Goal: Task Accomplishment & Management: Use online tool/utility

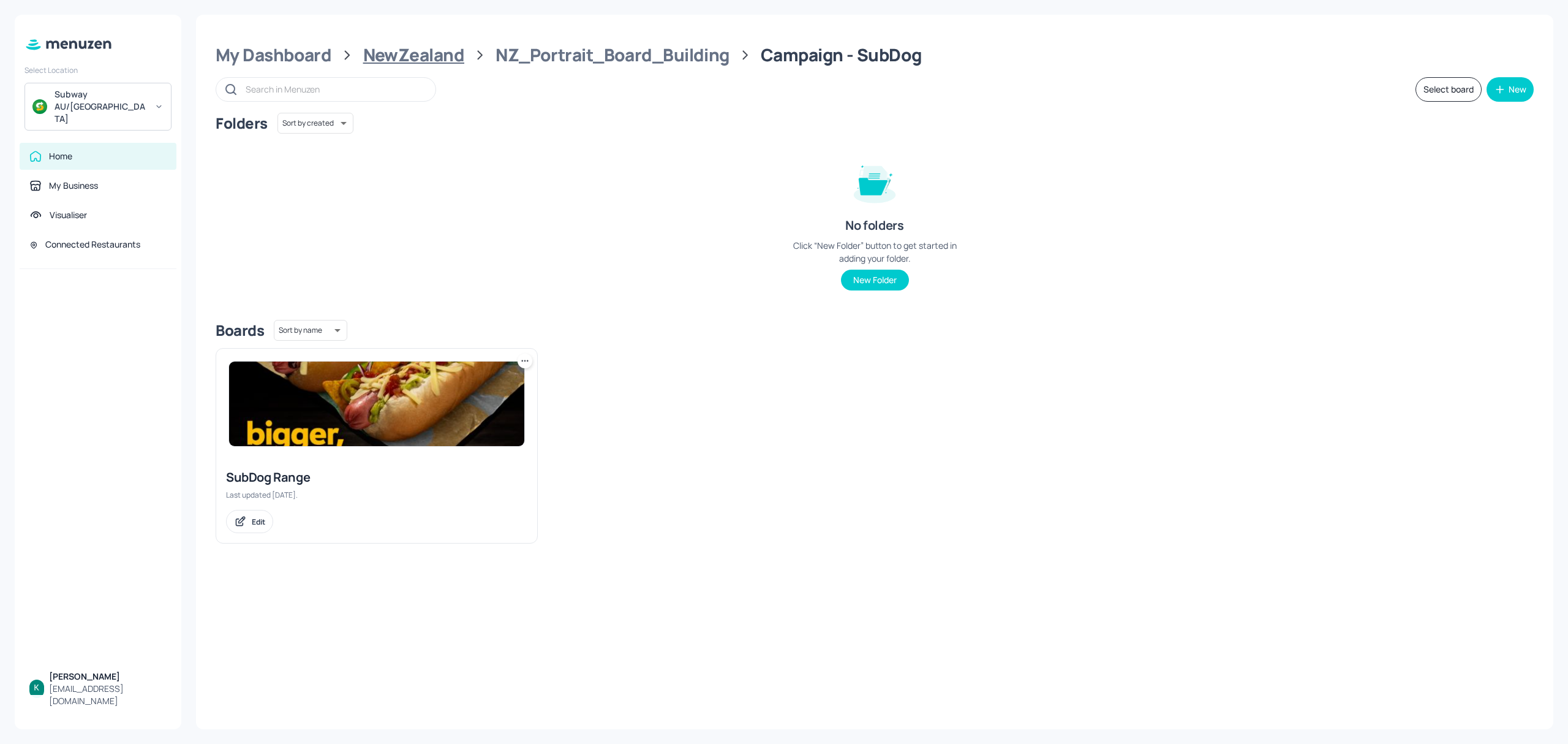
click at [410, 53] on div "NewZealand" at bounding box center [414, 55] width 101 height 22
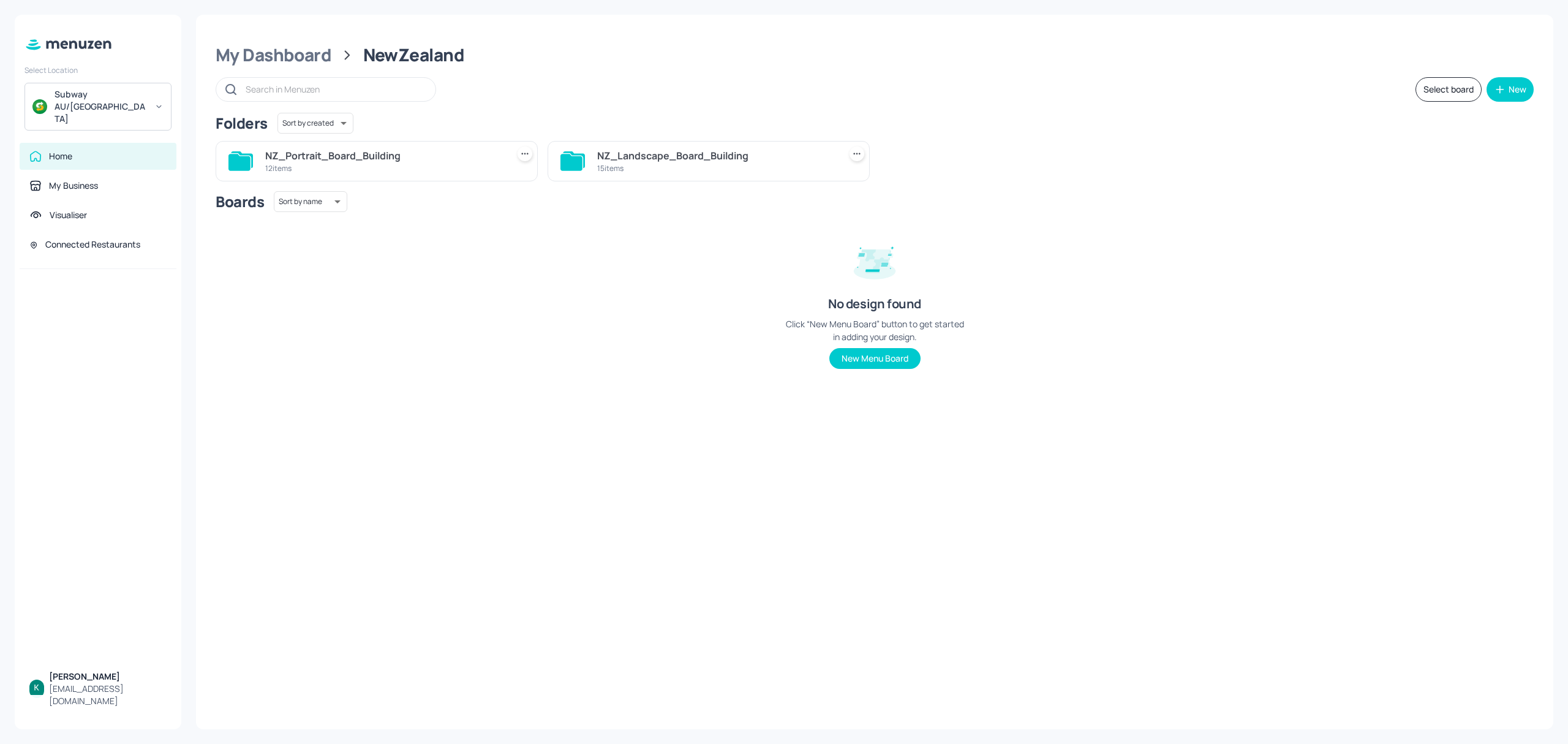
click at [694, 158] on div "NZ_Landscape_Board_Building" at bounding box center [716, 155] width 238 height 15
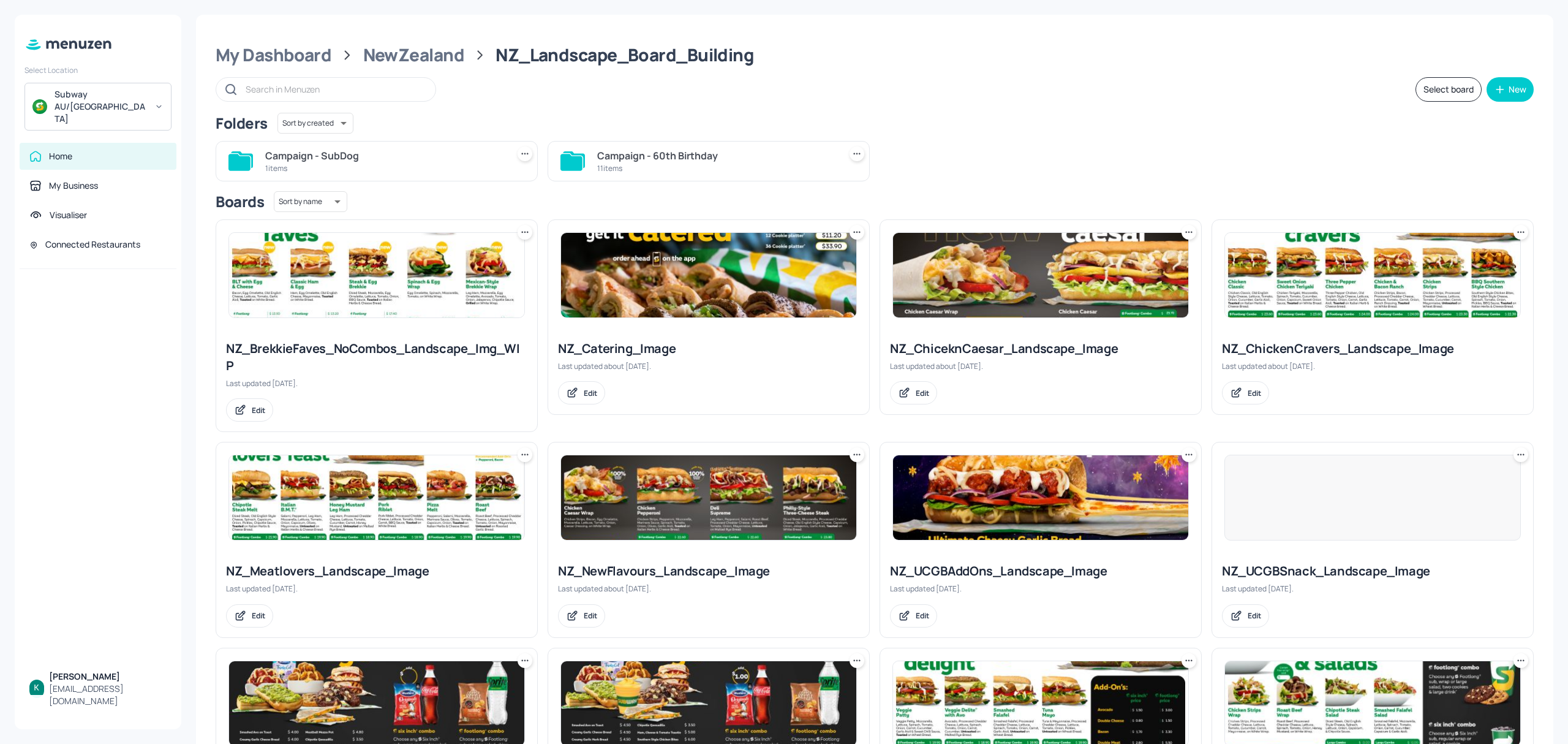
click at [273, 160] on div "Campaign - SubDog" at bounding box center [384, 155] width 238 height 15
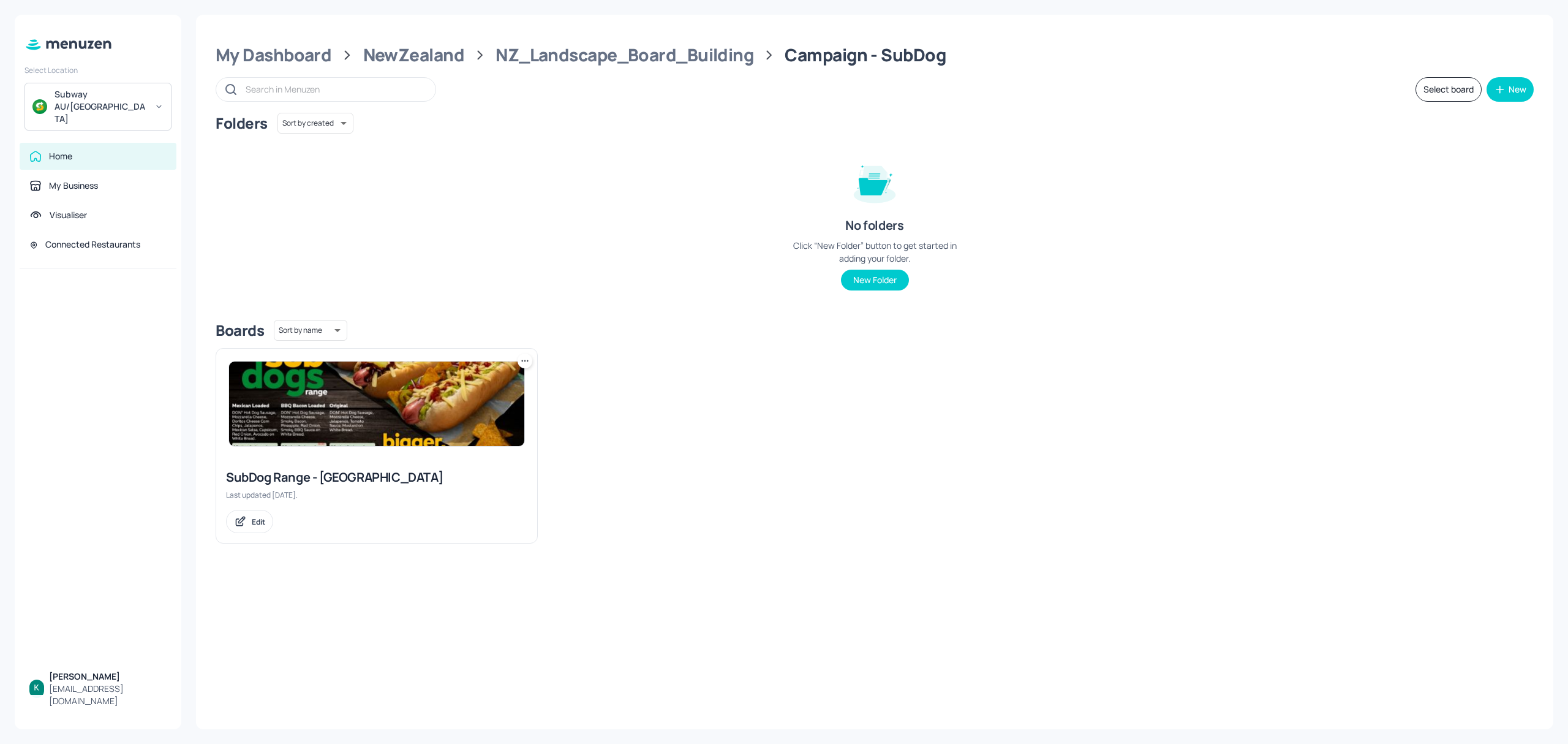
click at [359, 390] on img at bounding box center [376, 404] width 295 height 85
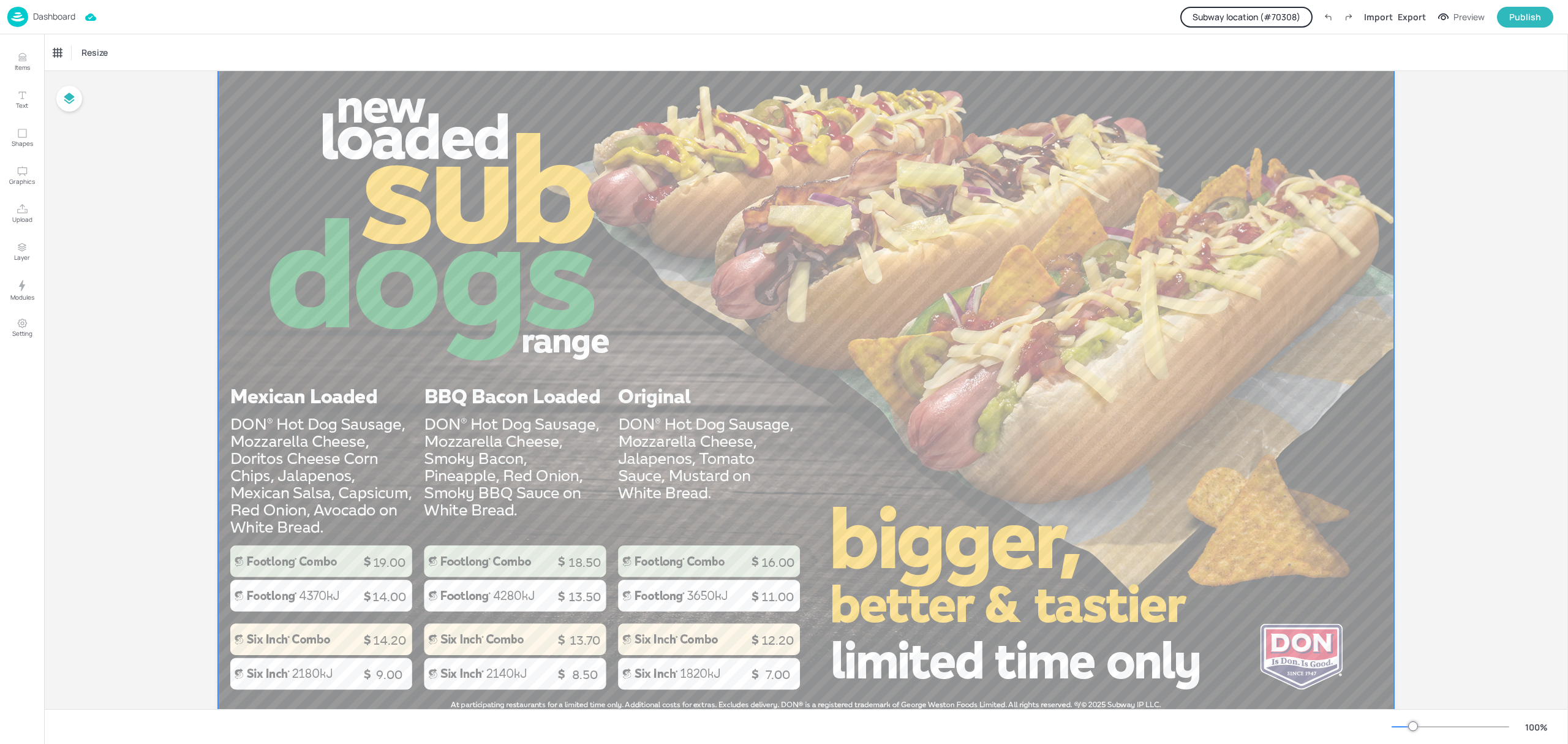
scroll to position [82, 0]
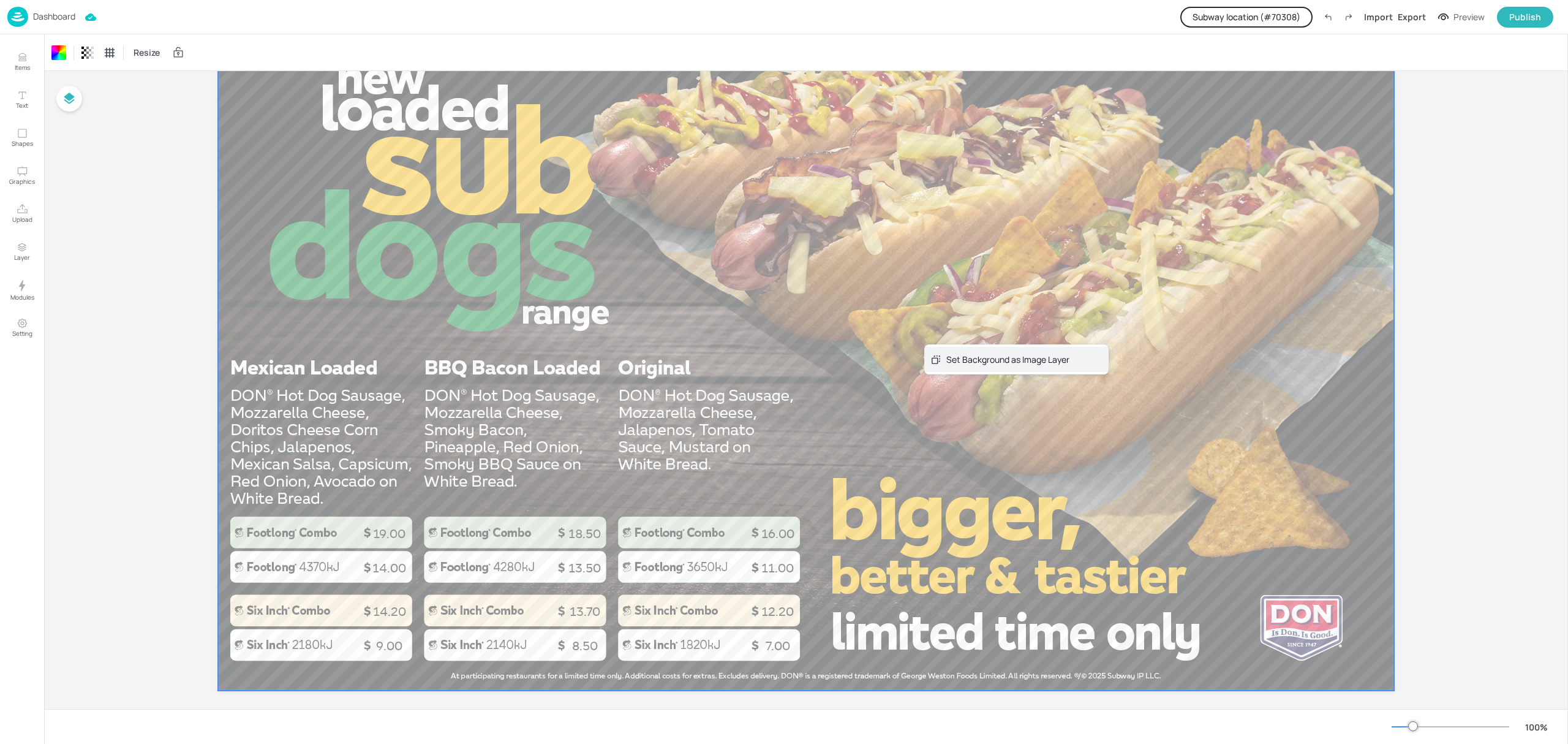
click at [1007, 366] on div "Set Background as Image Layer" at bounding box center [1016, 359] width 184 height 25
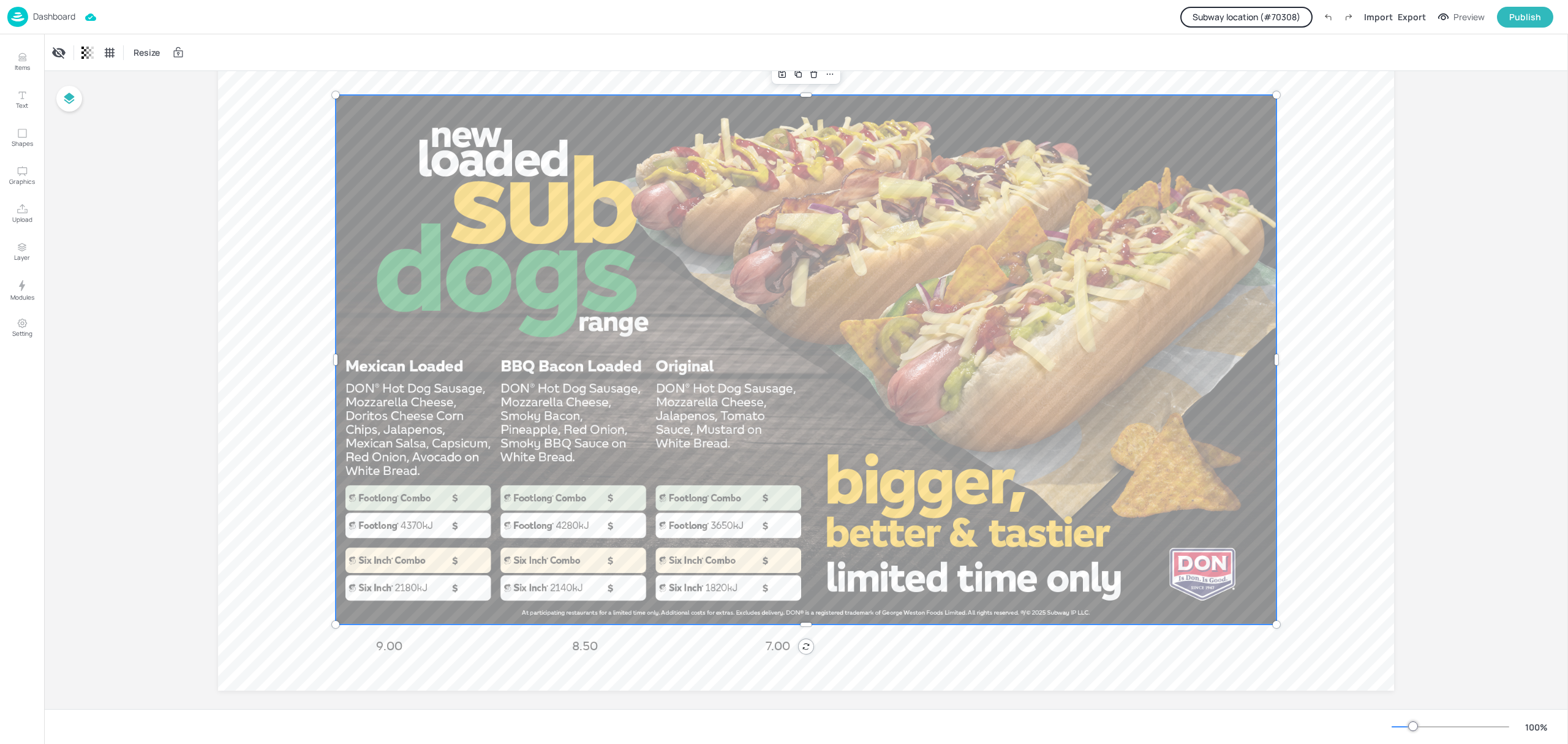
click at [1006, 366] on div at bounding box center [806, 360] width 941 height 530
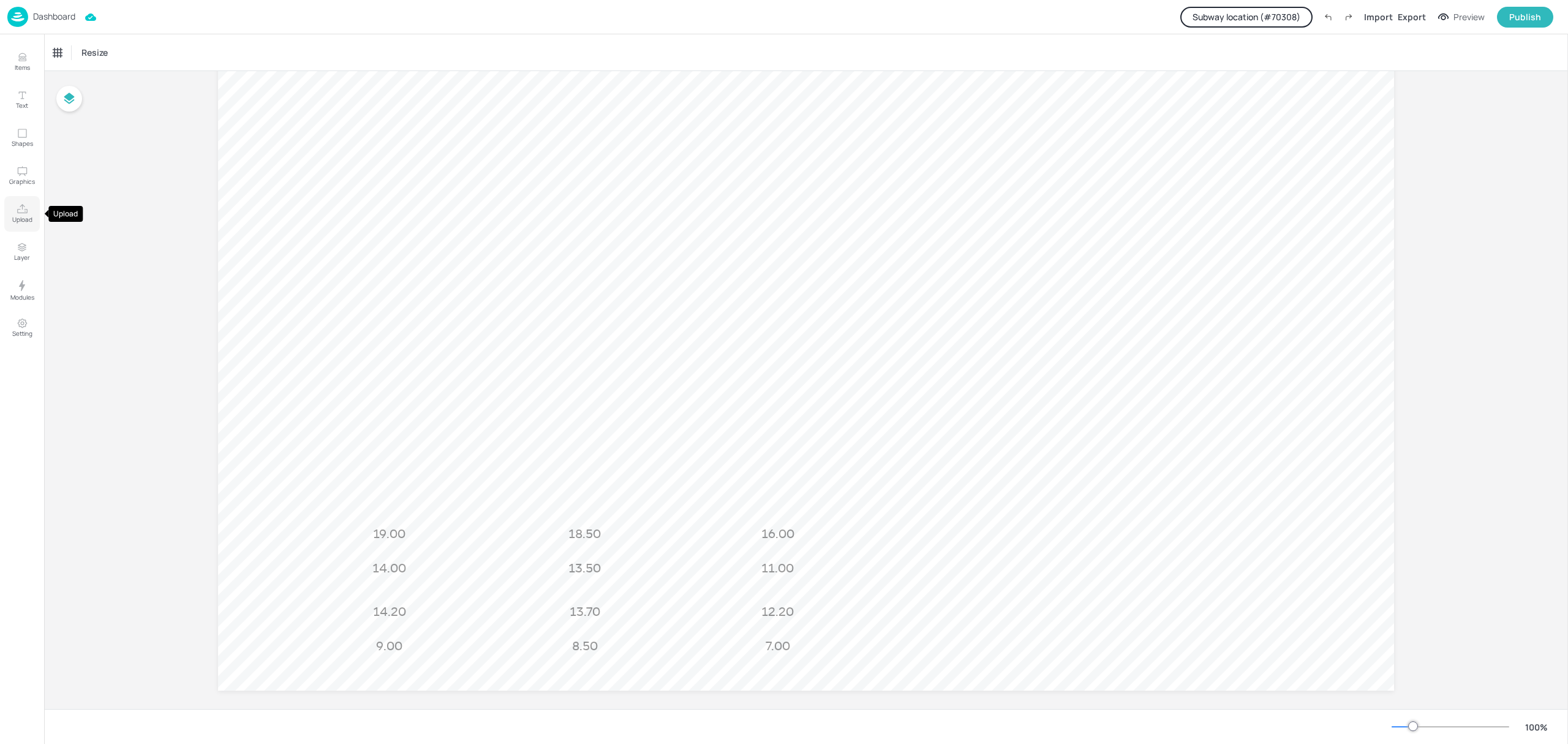
click at [31, 218] on p "Upload" at bounding box center [22, 219] width 20 height 8
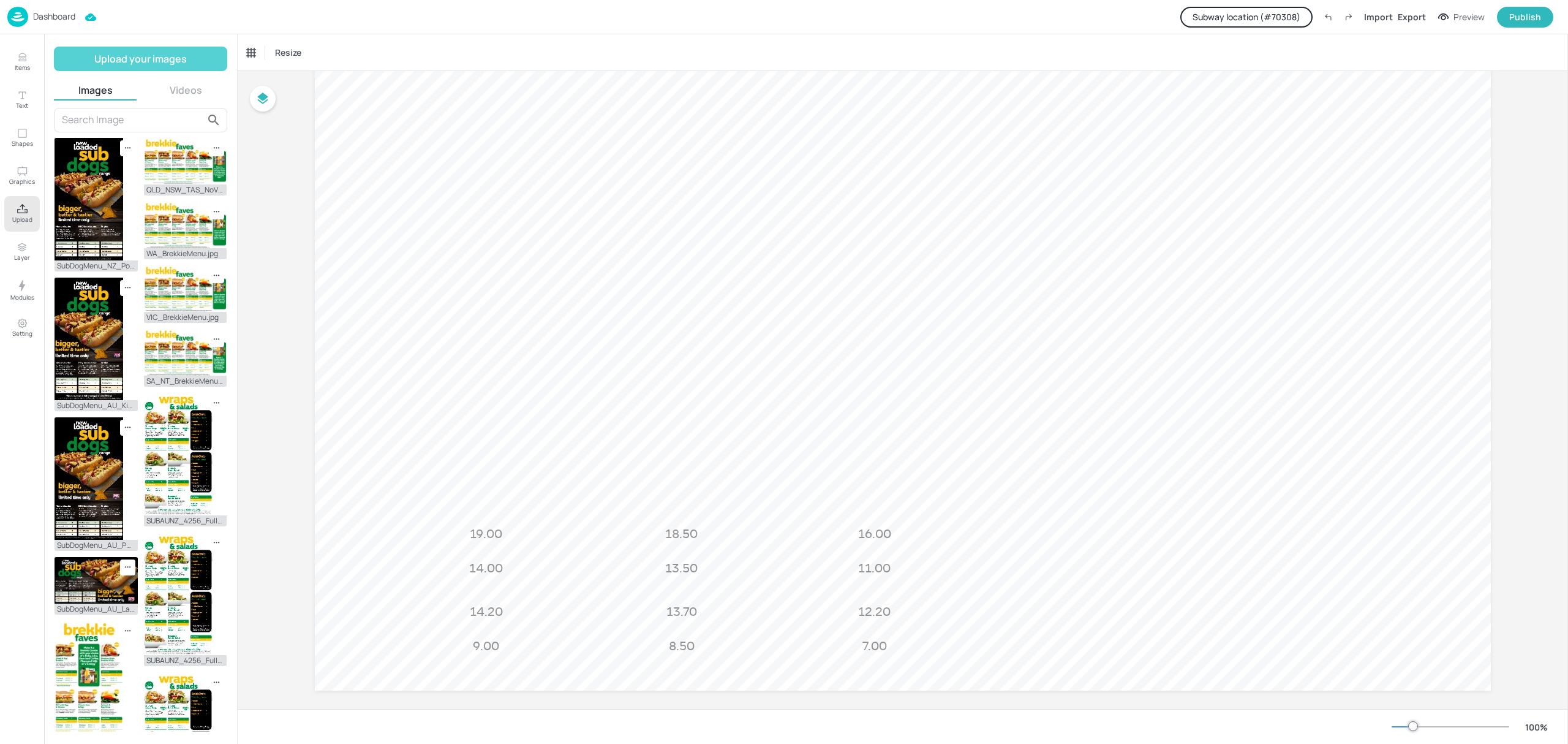
click at [162, 65] on button "Upload your images" at bounding box center [141, 59] width 173 height 24
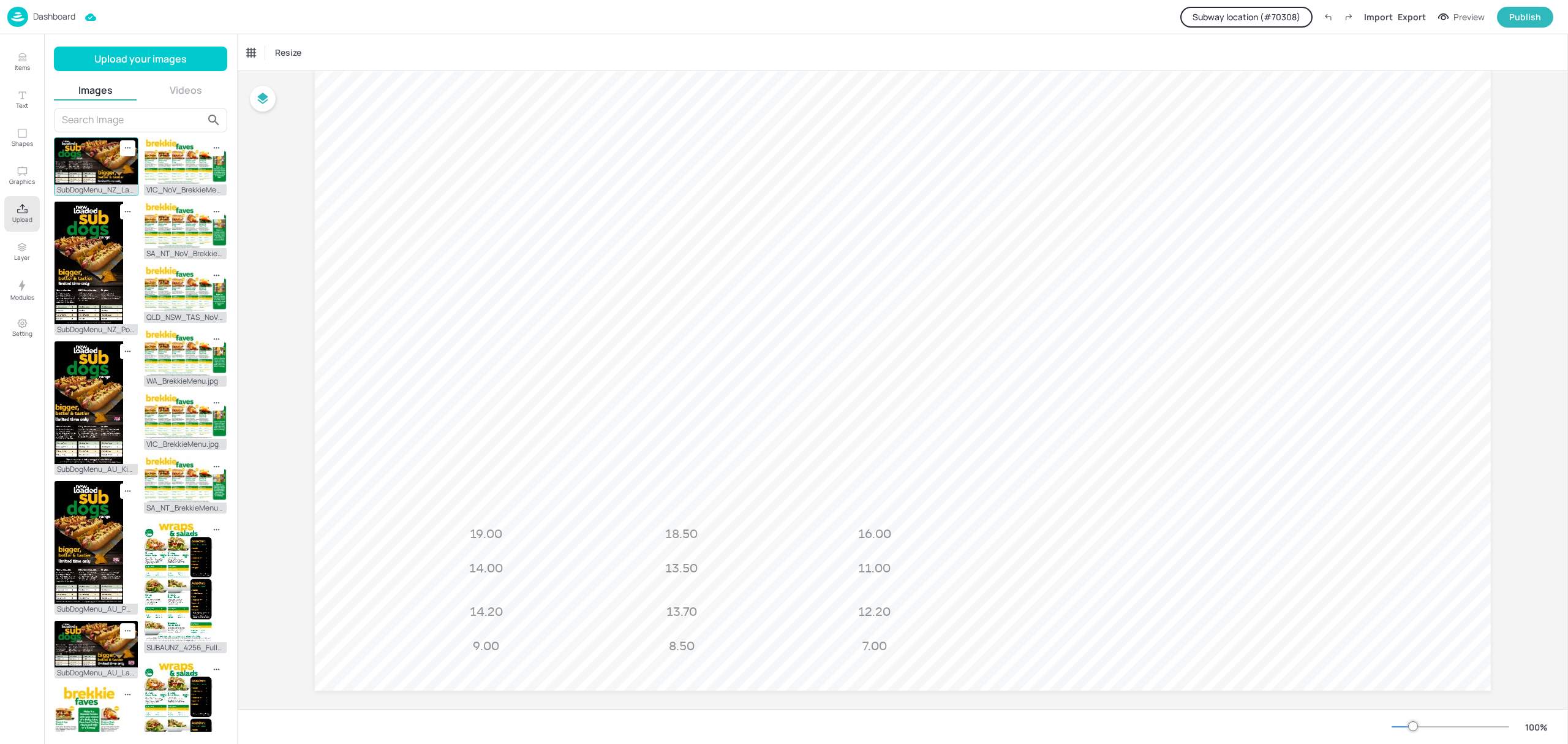
click at [94, 163] on img at bounding box center [96, 161] width 84 height 47
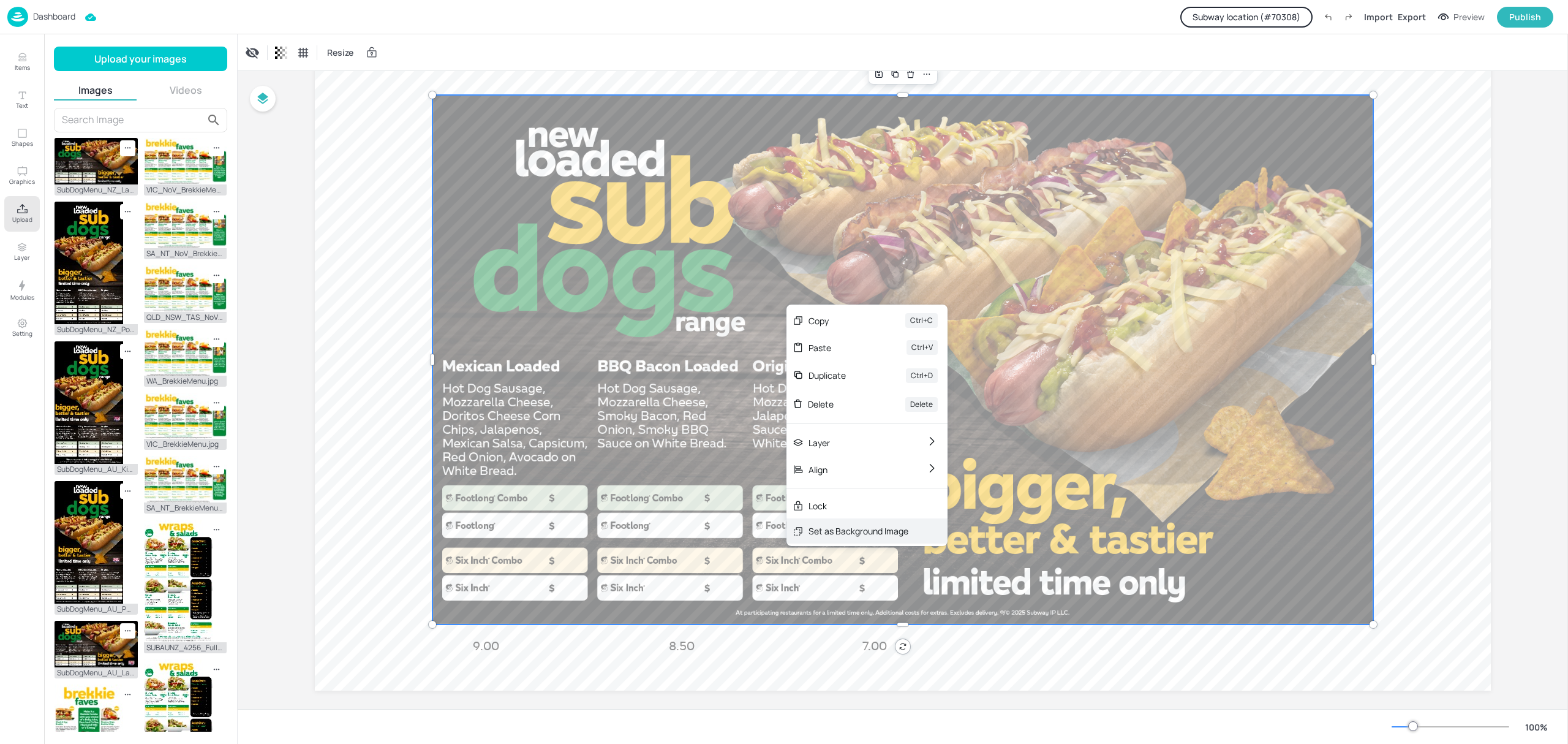
click at [851, 535] on div "Set as Background Image" at bounding box center [858, 531] width 100 height 13
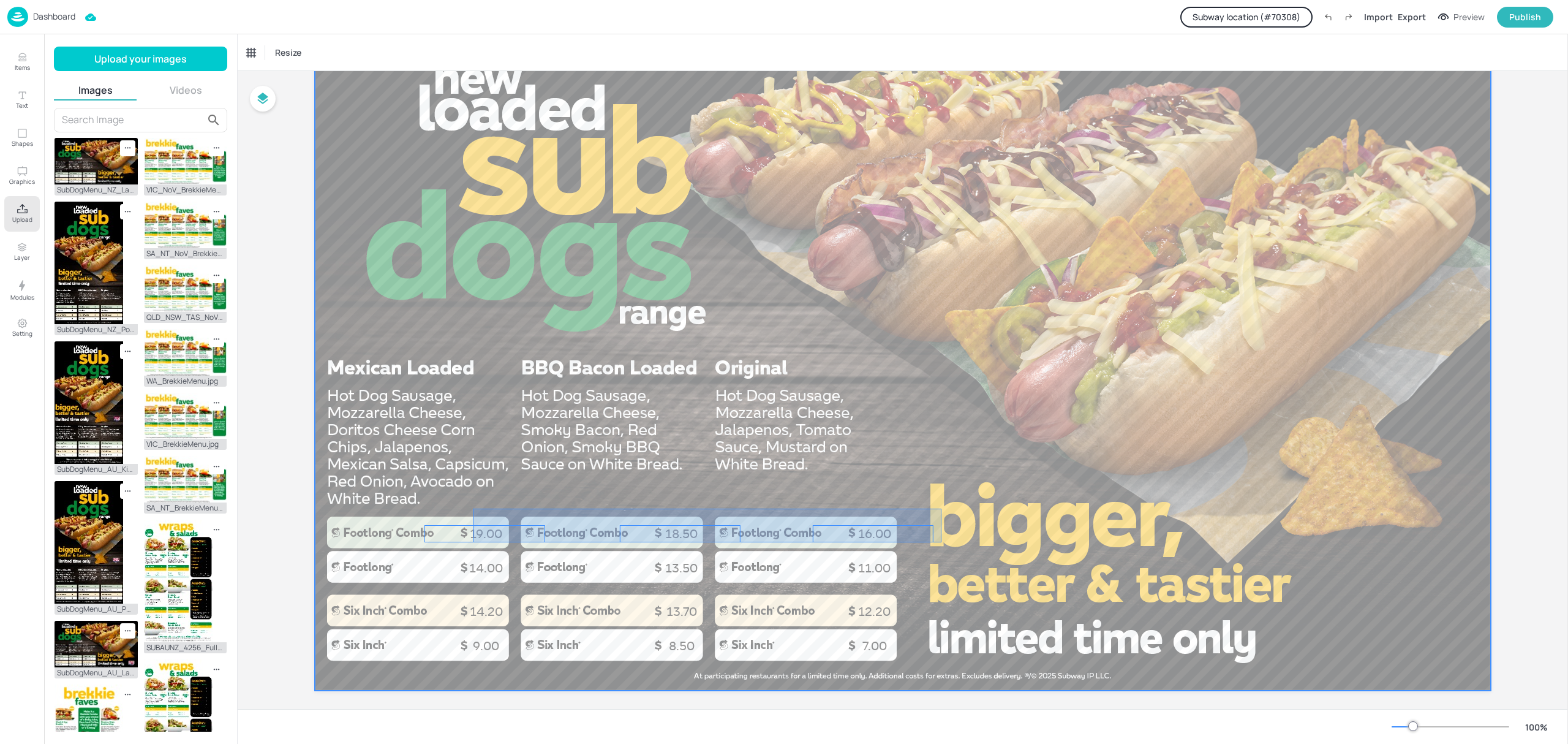
drag, startPoint x: 941, startPoint y: 509, endPoint x: 473, endPoint y: 542, distance: 469.2
click at [473, 542] on div at bounding box center [903, 359] width 1176 height 662
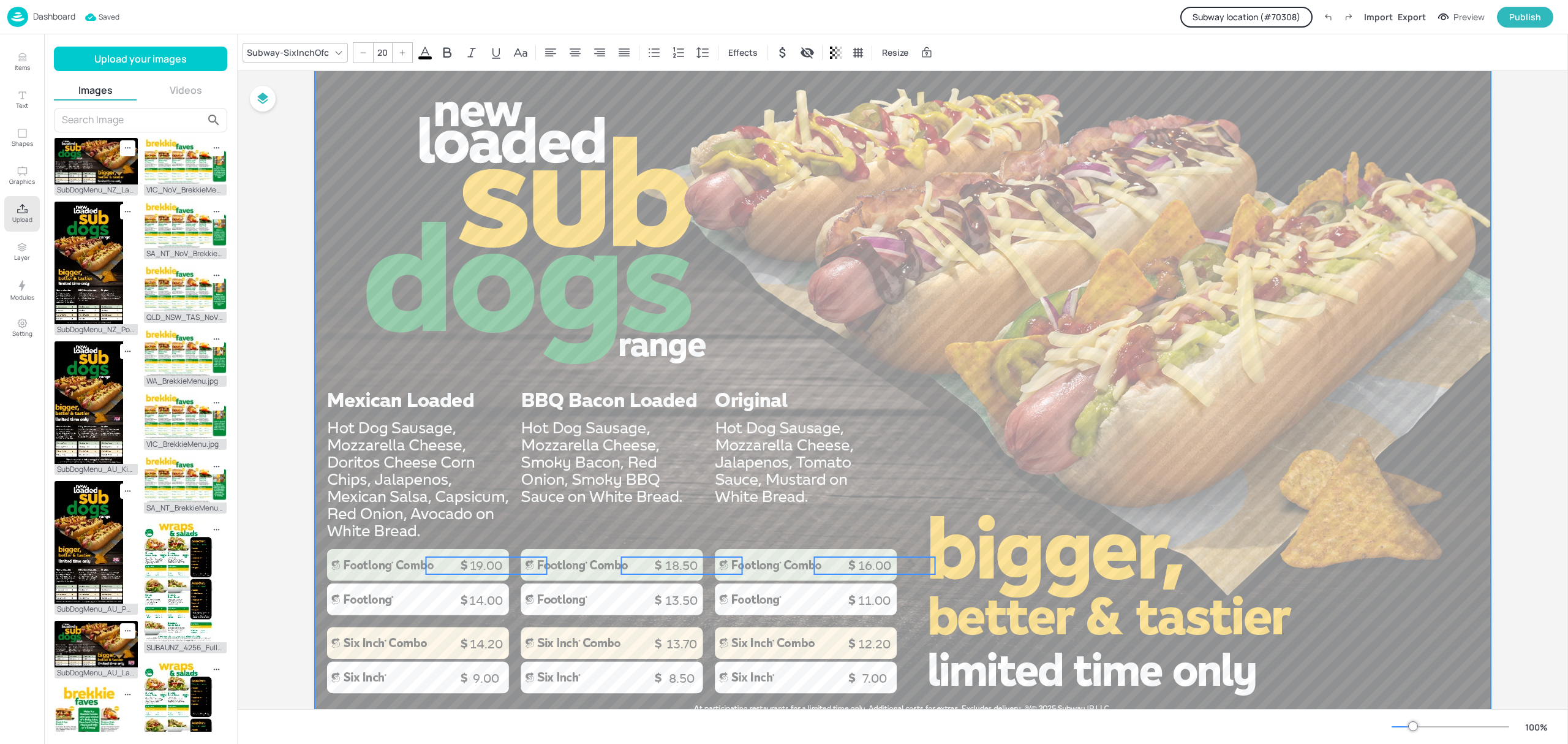
click at [920, 359] on div at bounding box center [903, 392] width 1176 height 662
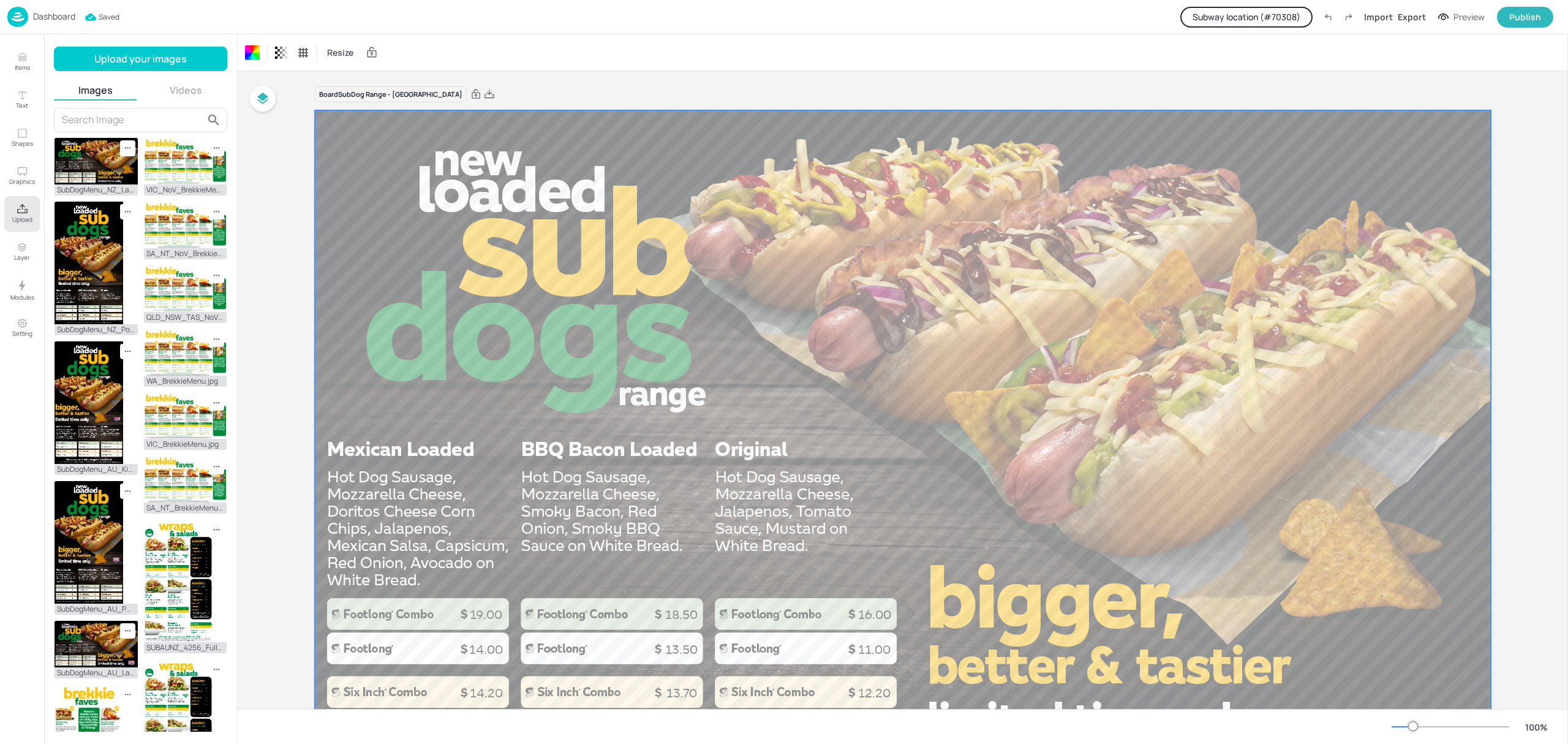
click at [1518, 86] on div "Board SubDog Range - NZ 14.00 13.50 11.00 9.00 8.50 7.00 19.00 18.50 16.00 14.2…" at bounding box center [903, 436] width 1245 height 732
click at [1534, 19] on div "Publish" at bounding box center [1525, 17] width 32 height 13
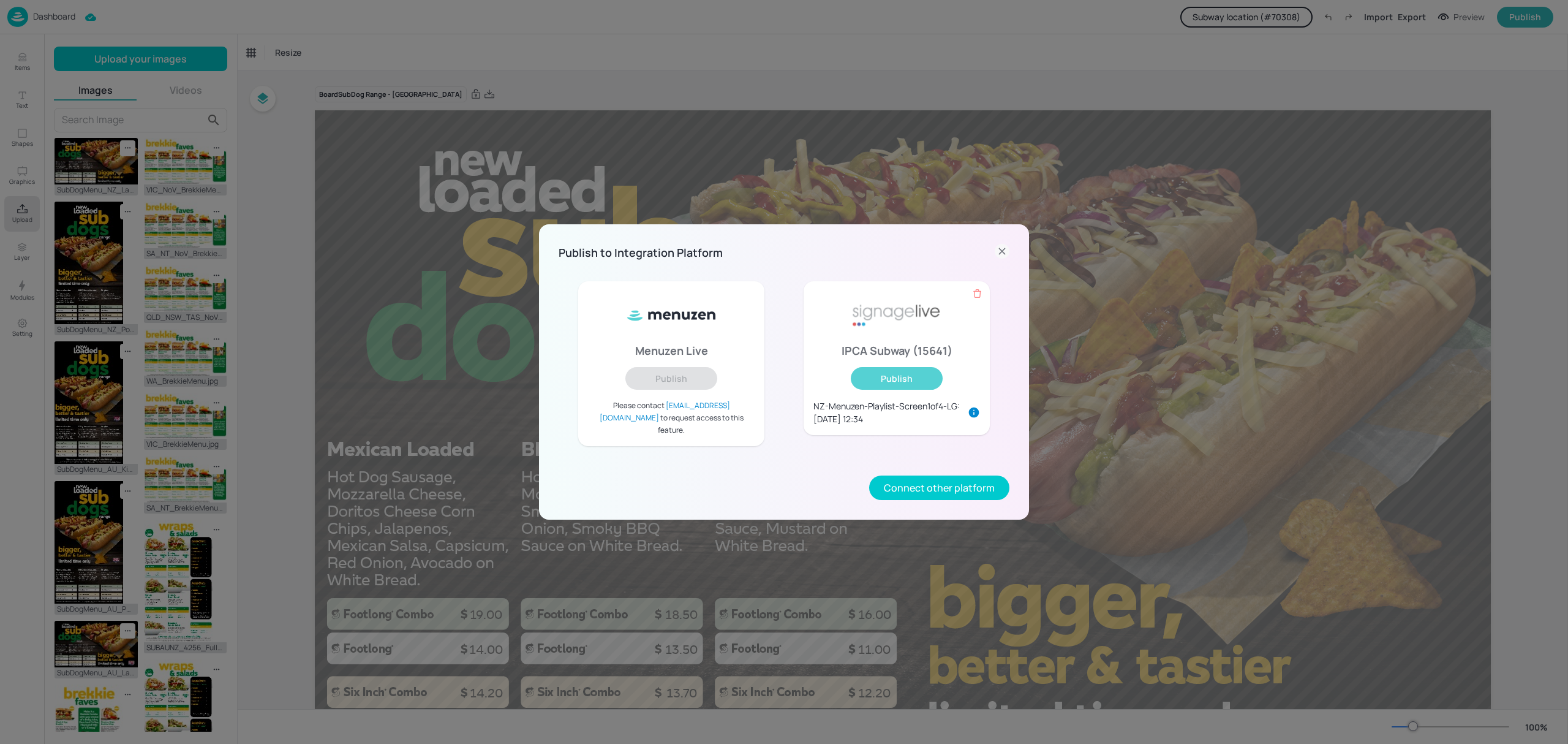
click at [929, 380] on button "Publish" at bounding box center [897, 378] width 92 height 23
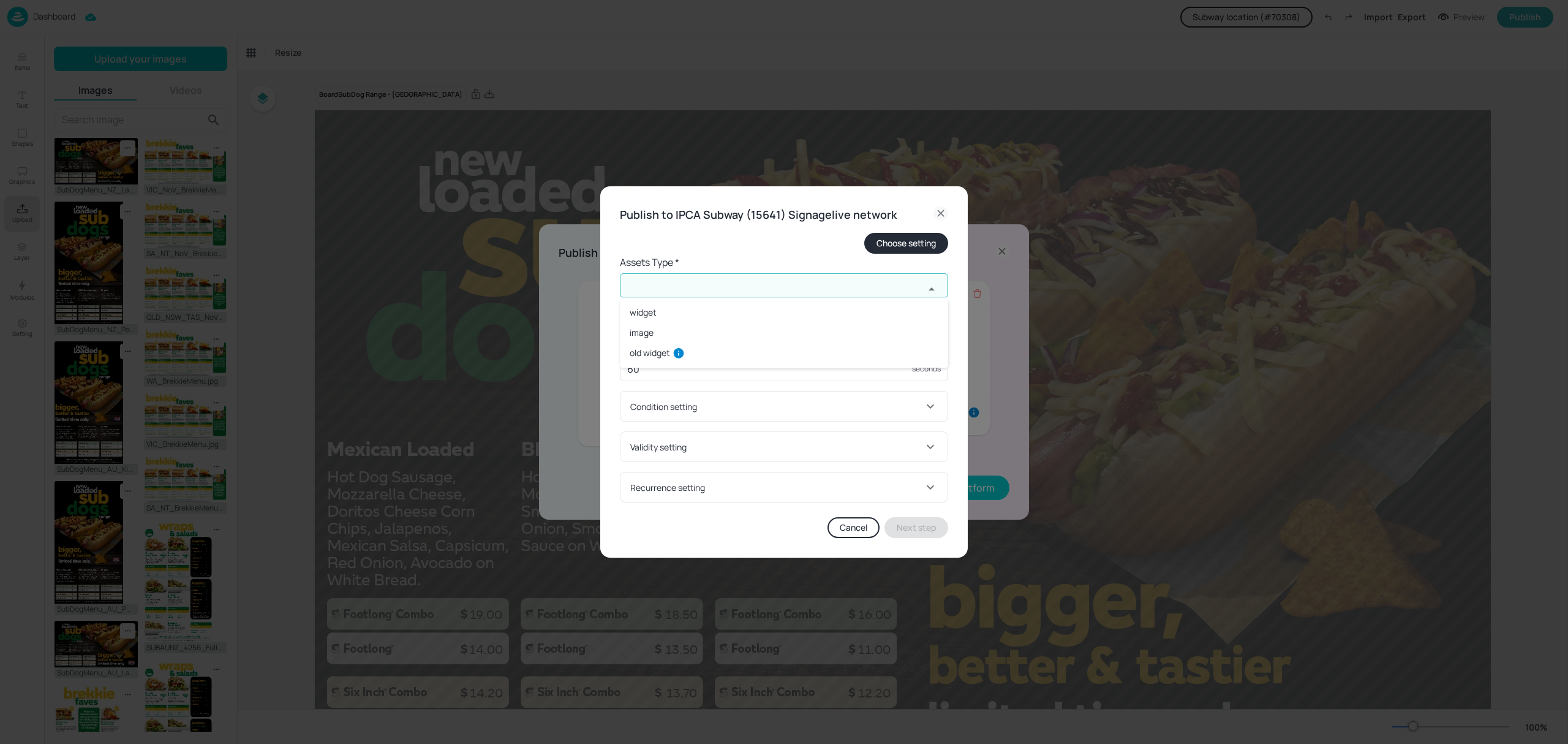
click at [714, 295] on input "text" at bounding box center [772, 285] width 304 height 24
click at [682, 313] on li "widget" at bounding box center [784, 313] width 328 height 20
type input "widget"
click at [686, 341] on input "text" at bounding box center [772, 334] width 304 height 24
click at [679, 334] on input "text" at bounding box center [772, 334] width 304 height 24
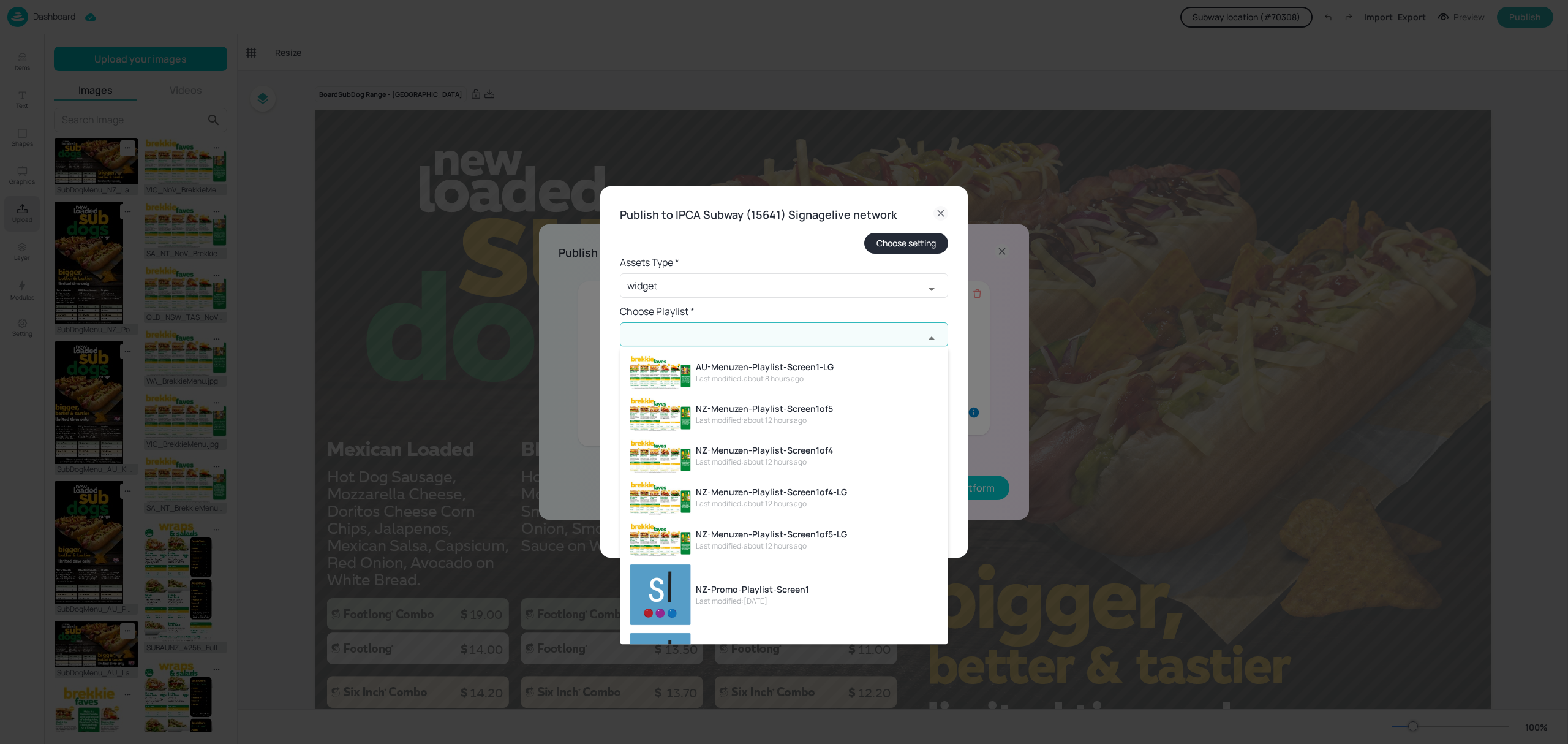
paste input "NZ-Menuzen-Playlist-Screen1of4"
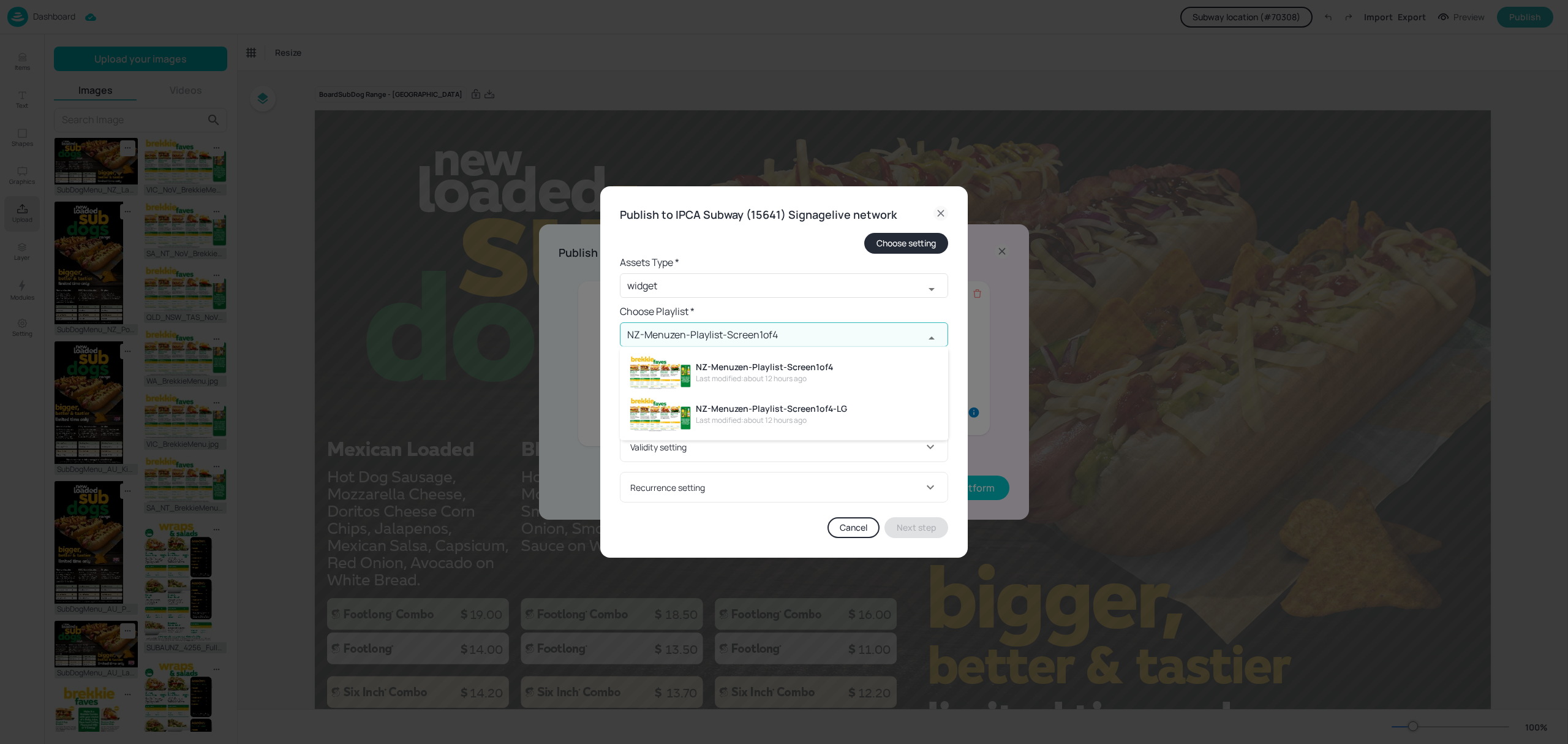
click at [748, 373] on div "Last modified: about 12 hours ago" at bounding box center [764, 378] width 137 height 11
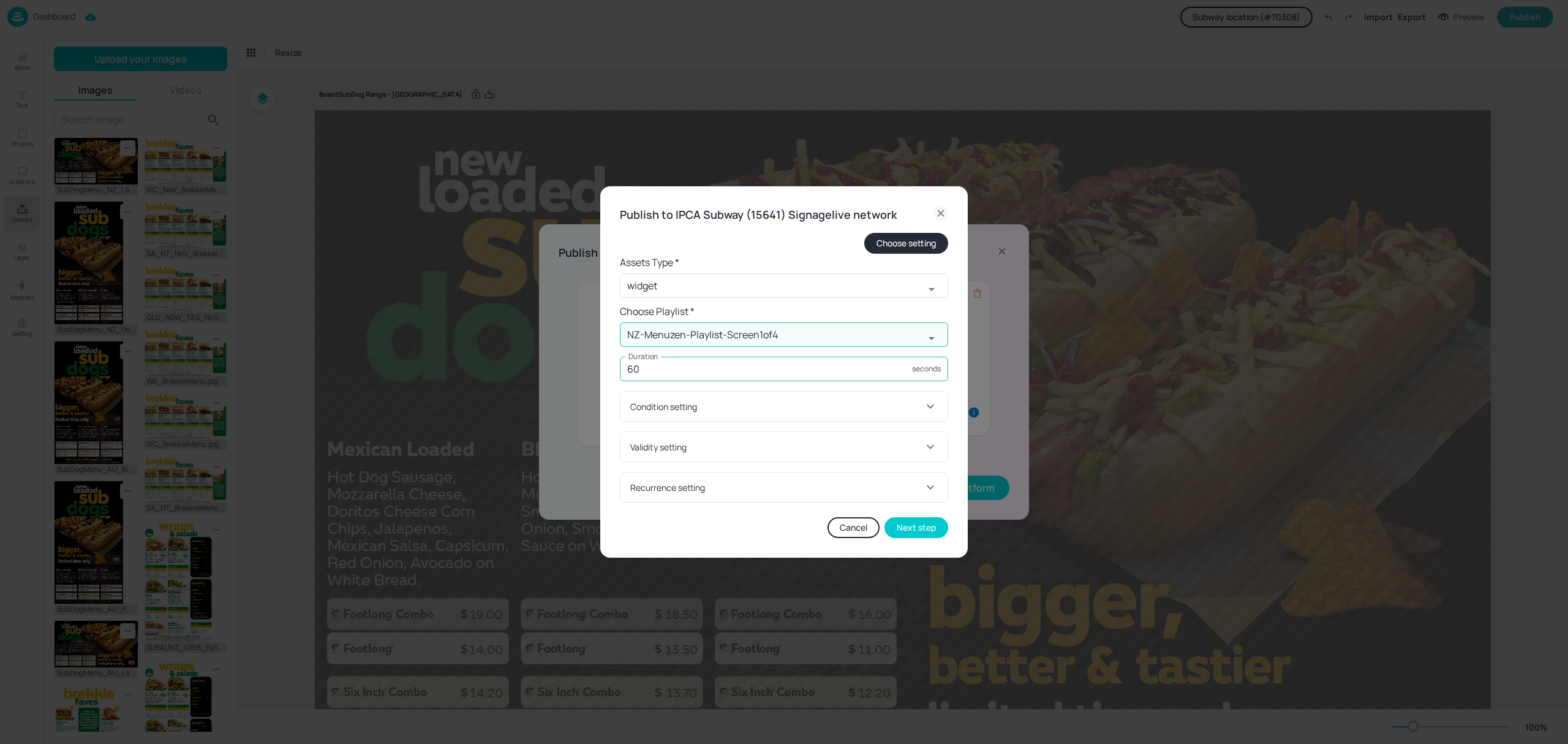
type input "NZ-Menuzen-Playlist-Screen1of4"
drag, startPoint x: 712, startPoint y: 366, endPoint x: 572, endPoint y: 364, distance: 140.0
click at [572, 364] on div "Publish to IPCA Subway (15641) Signagelive network Choose setting Assets Type *…" at bounding box center [784, 372] width 1568 height 744
type input "15"
click at [832, 406] on div "Condition setting" at bounding box center [776, 406] width 293 height 13
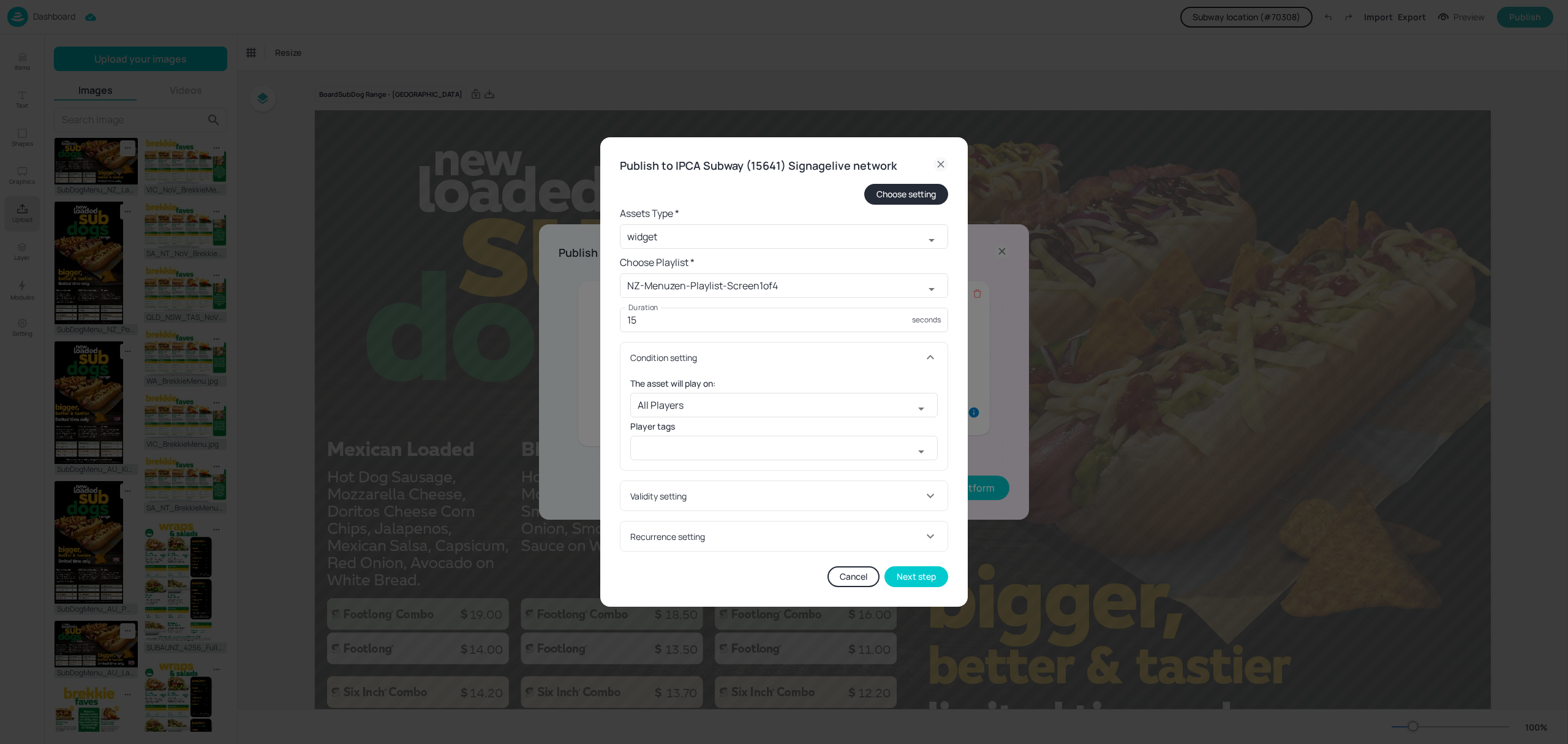
click at [863, 352] on div "Condition setting" at bounding box center [776, 357] width 293 height 13
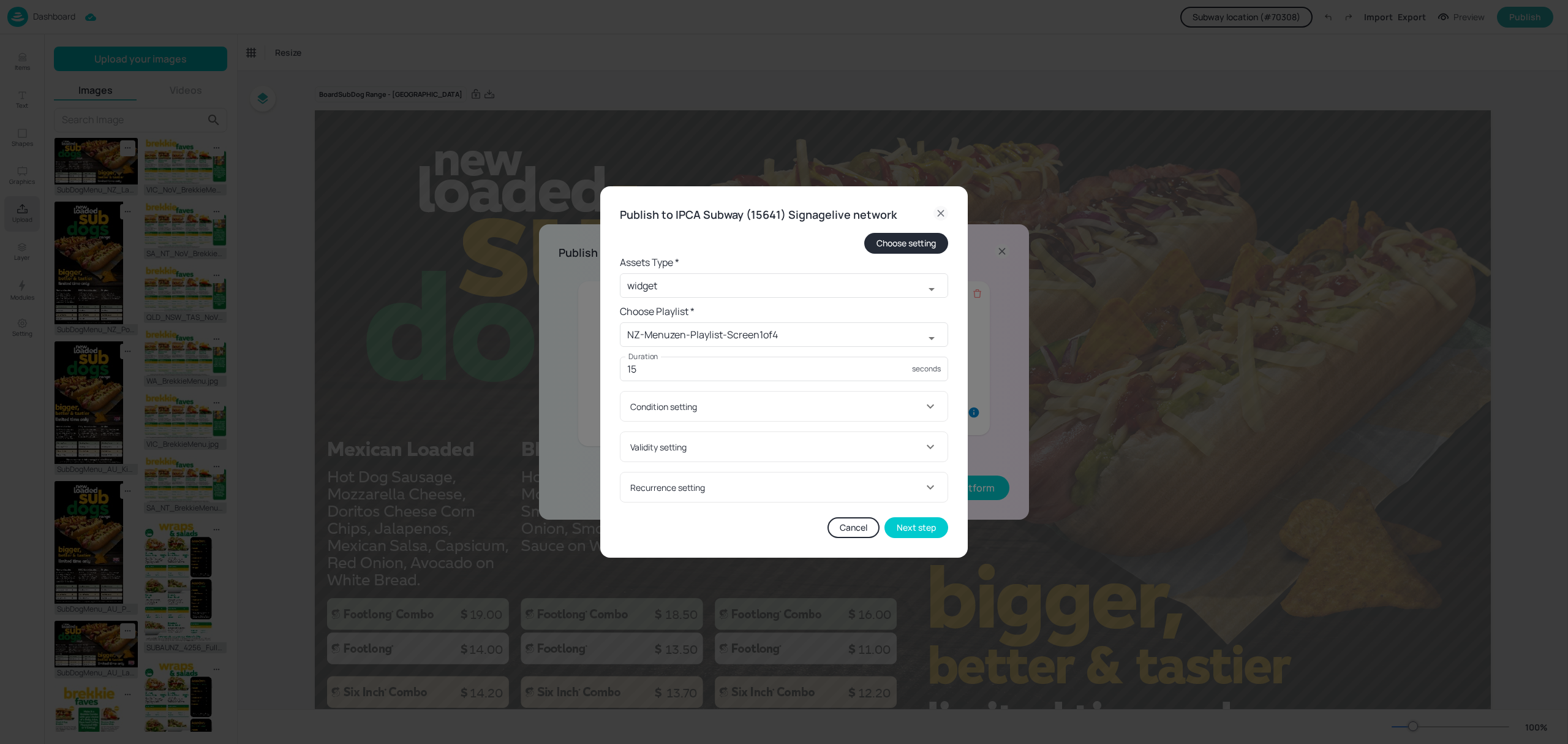
click at [736, 447] on div "Validity setting" at bounding box center [776, 447] width 293 height 13
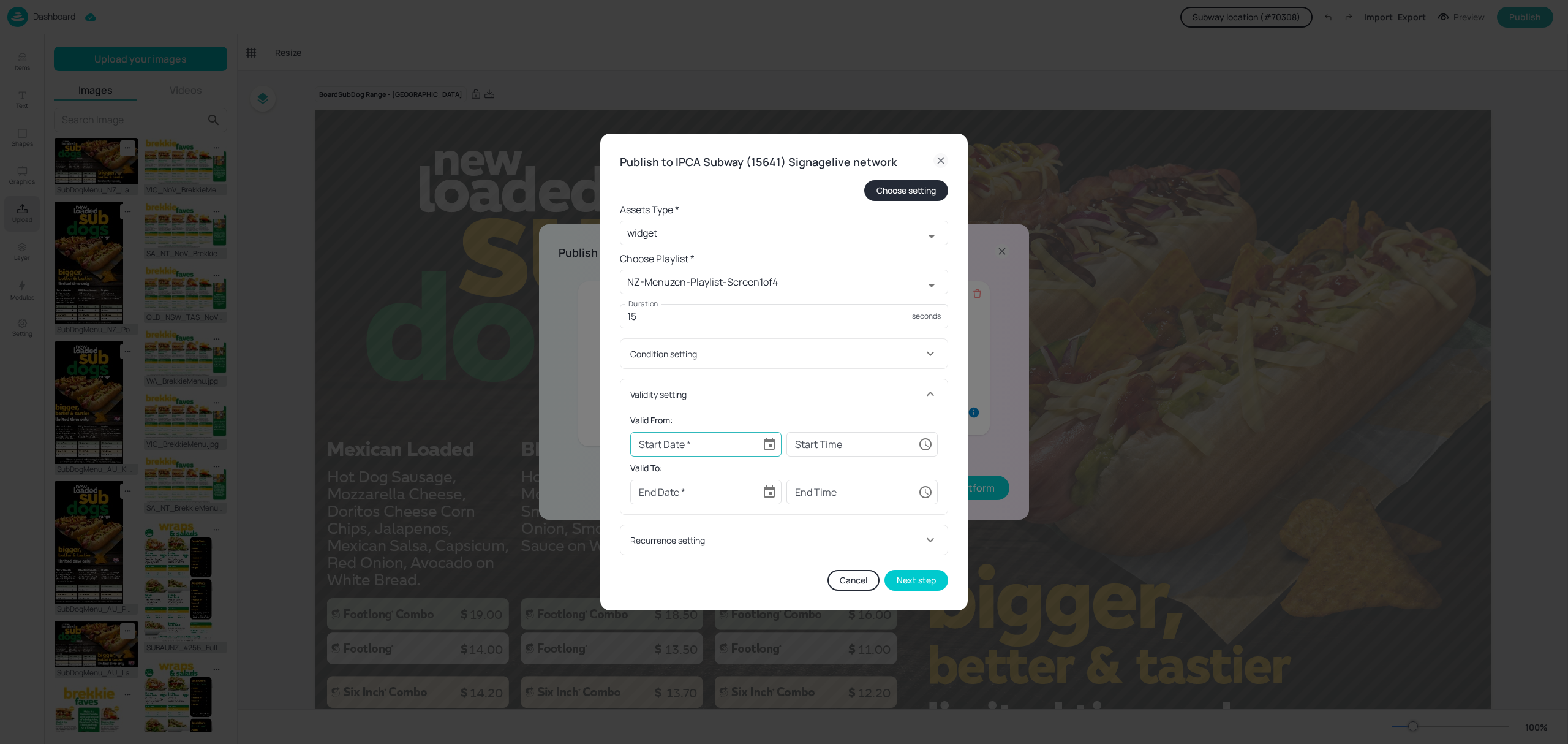
type input "YYYY-MM-DD"
click at [690, 449] on input "YYYY-MM-DD" at bounding box center [693, 444] width 127 height 24
click at [767, 446] on icon "Choose date" at bounding box center [769, 444] width 15 height 15
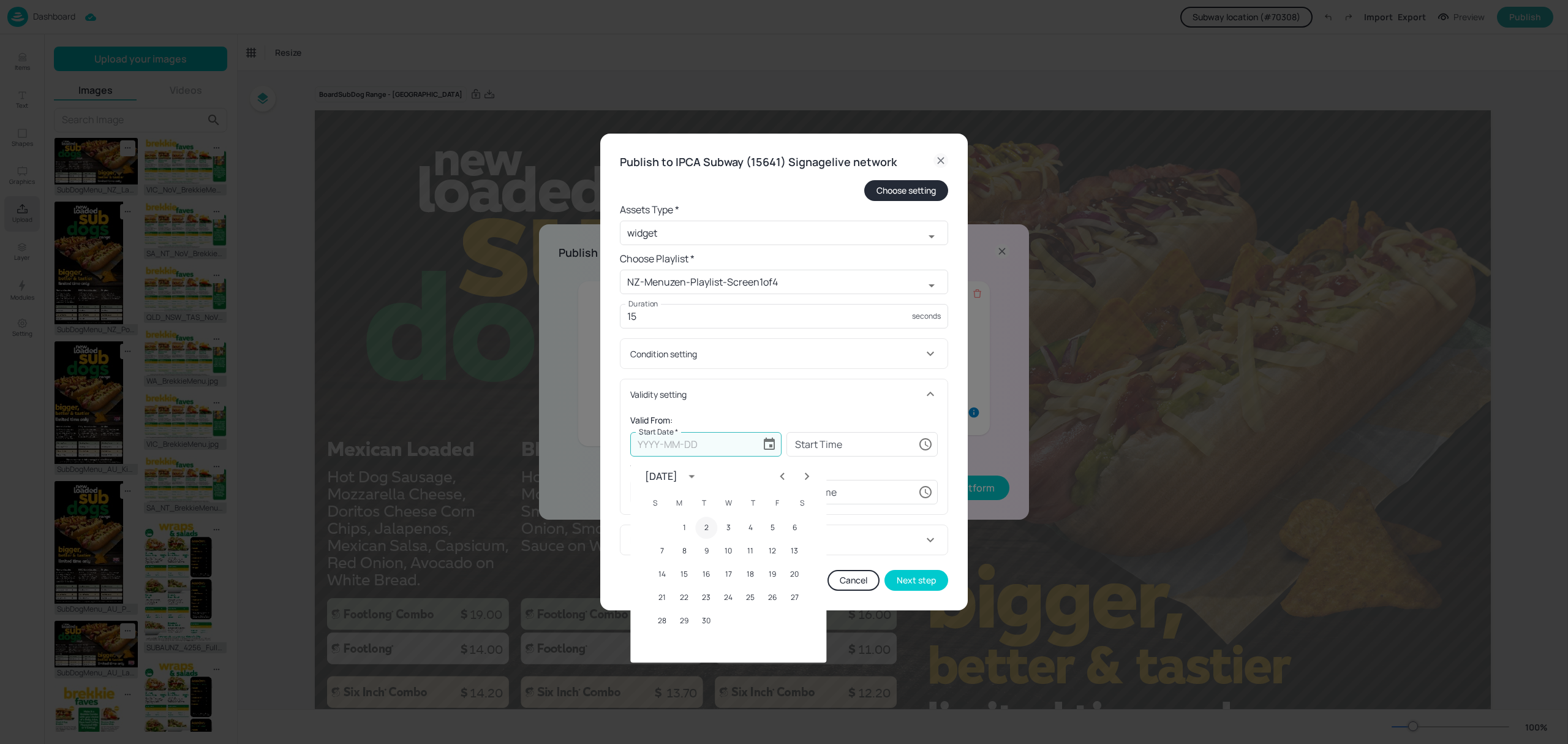
click at [682, 531] on button "1" at bounding box center [684, 528] width 22 height 22
type input "[DATE]"
type input "00:00:00"
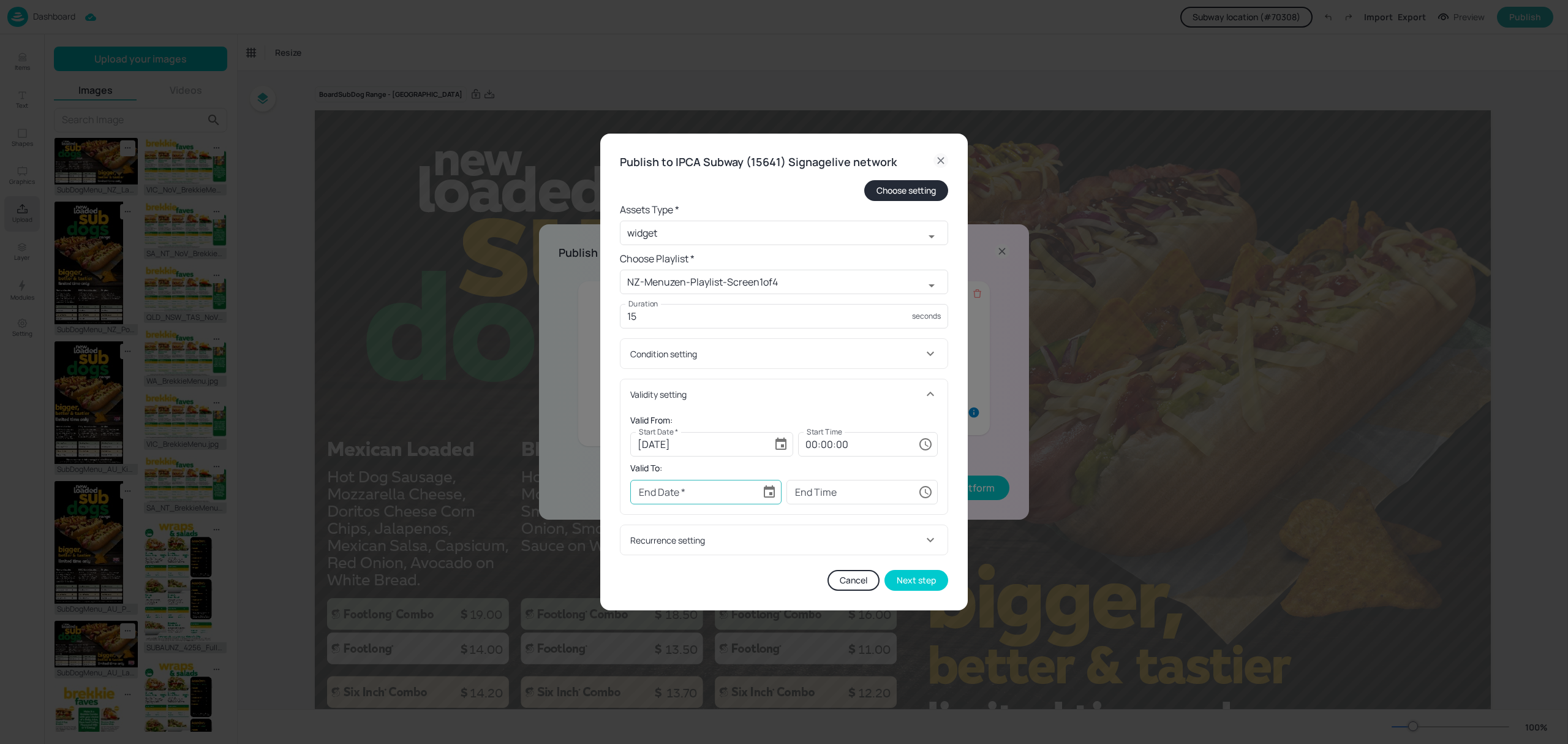
click at [770, 494] on icon "Choose date" at bounding box center [769, 491] width 11 height 12
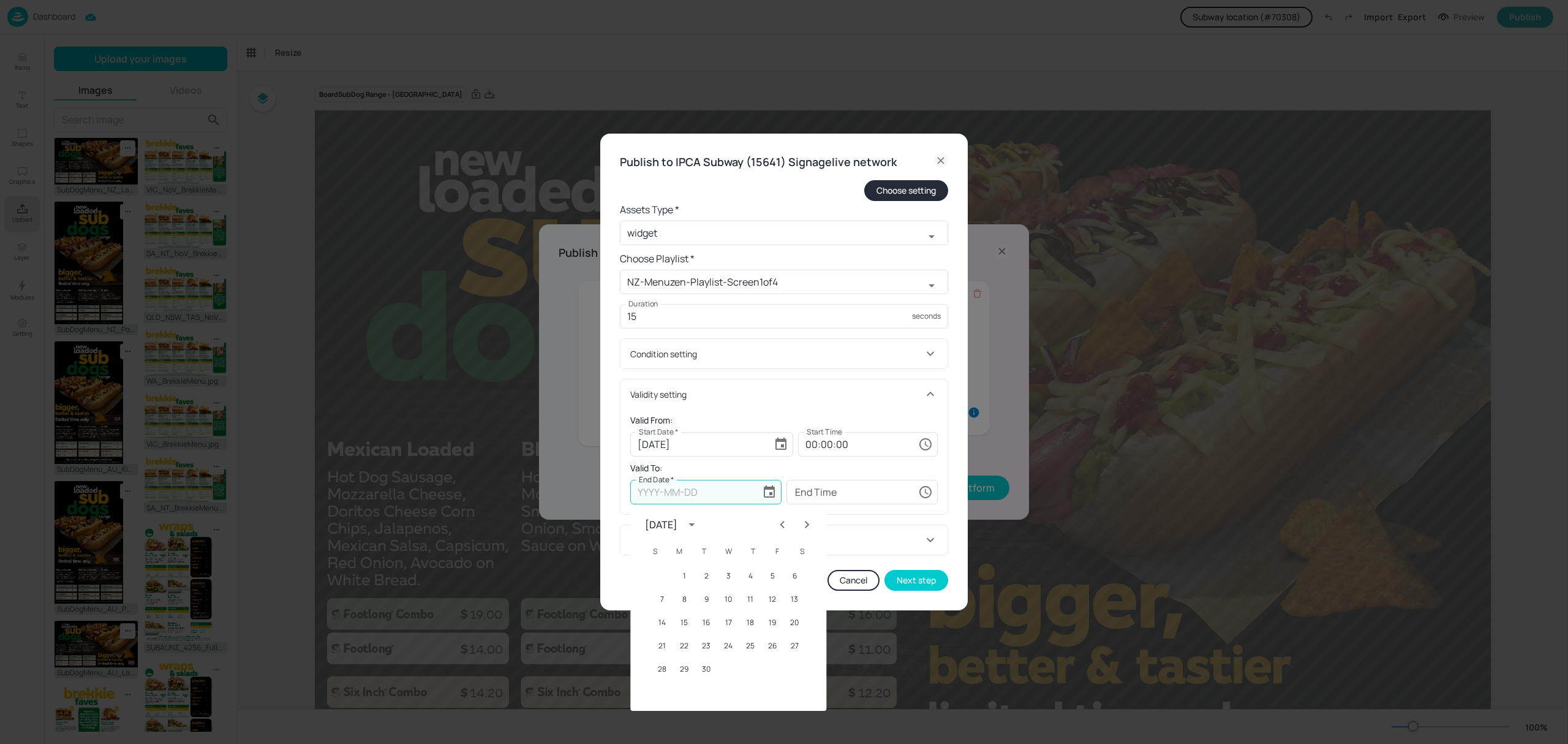
click at [803, 525] on icon "Next month" at bounding box center [807, 525] width 15 height 15
click at [803, 523] on icon "Next month" at bounding box center [807, 525] width 15 height 15
drag, startPoint x: 784, startPoint y: 523, endPoint x: 746, endPoint y: 579, distance: 67.7
click at [785, 525] on icon "Previous month" at bounding box center [782, 525] width 15 height 15
click at [706, 597] on button "7" at bounding box center [706, 599] width 22 height 22
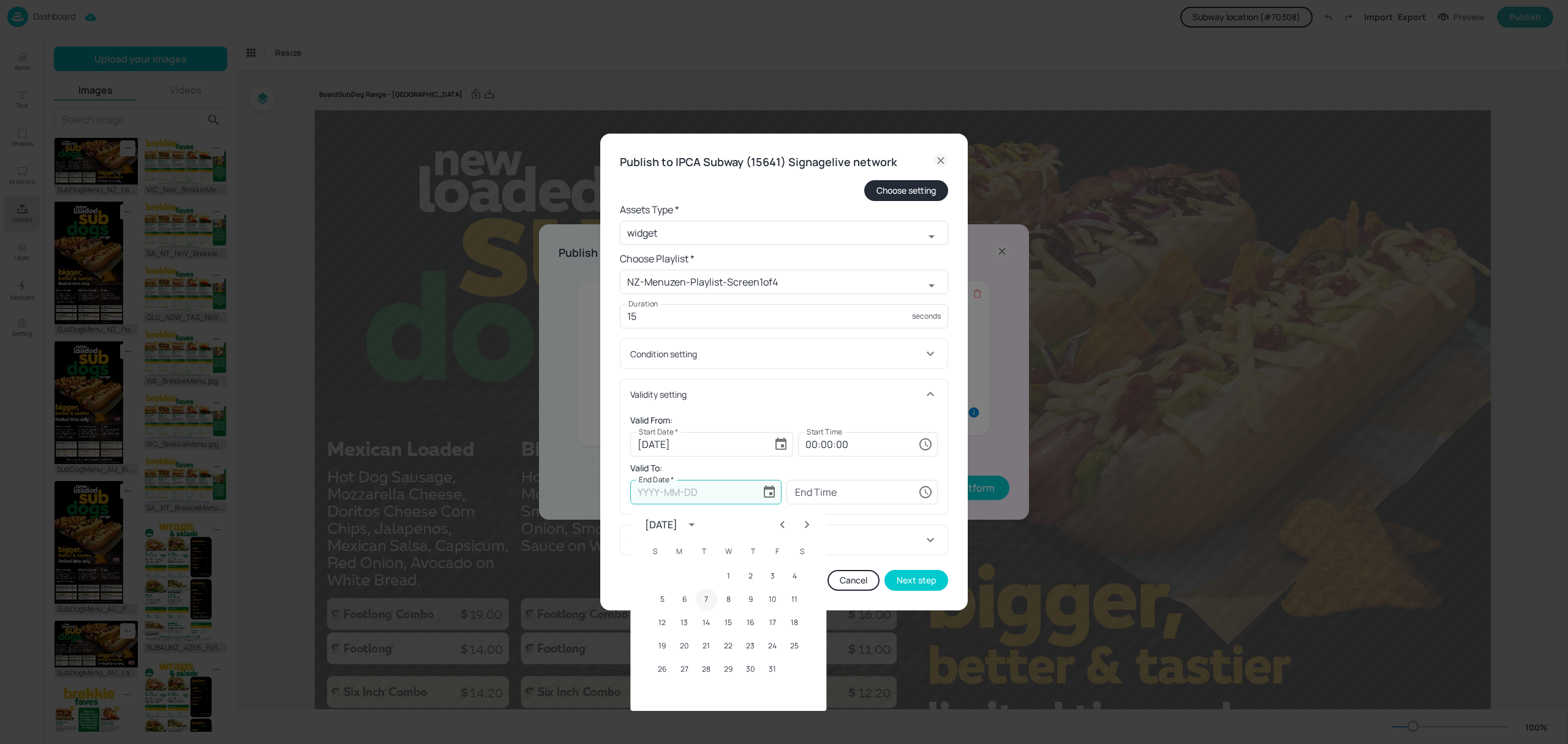
type input "[DATE]"
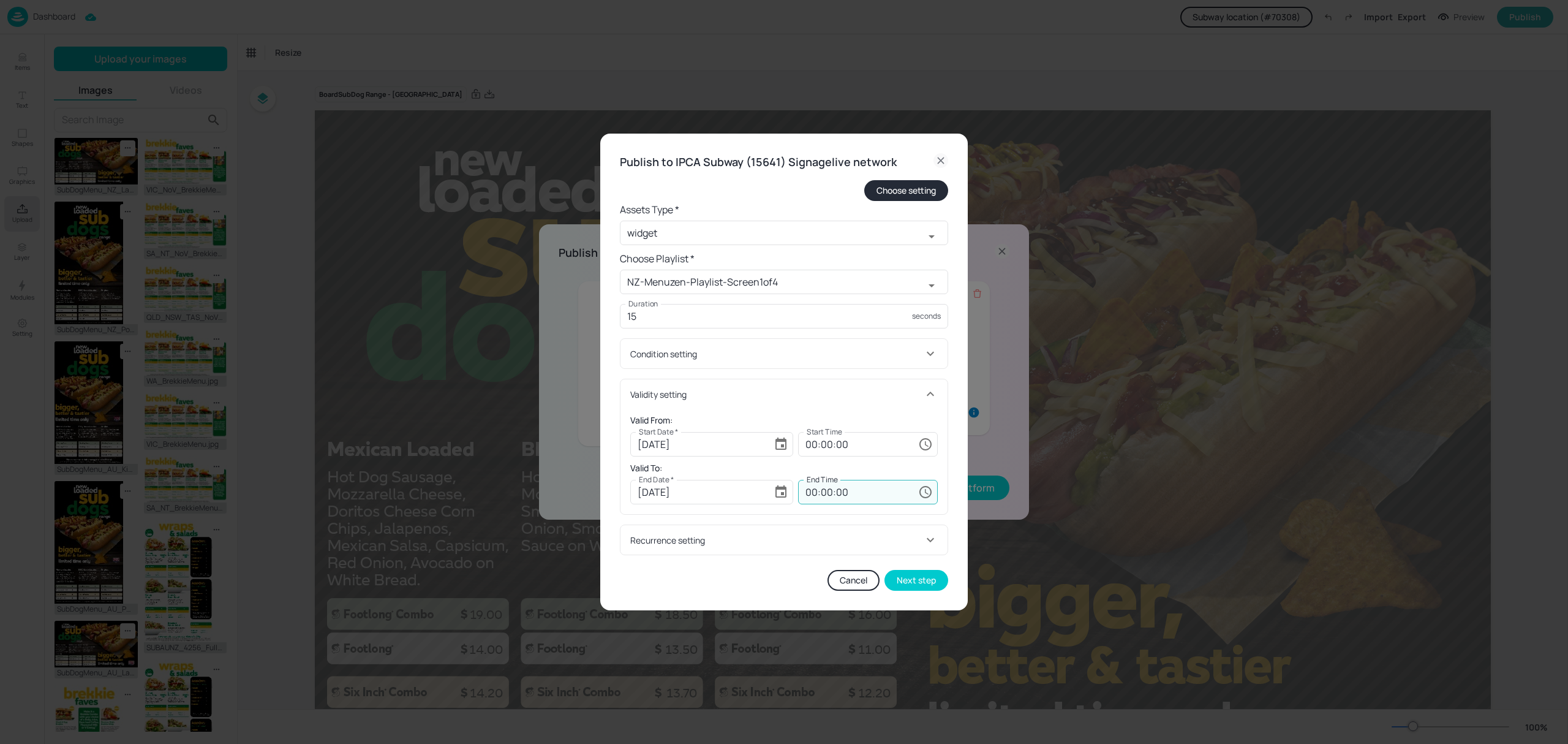
click at [836, 500] on input "00:00:00" at bounding box center [856, 492] width 115 height 24
click at [814, 493] on input "00:00:00" at bounding box center [856, 492] width 115 height 24
click at [828, 491] on input "23:00:00" at bounding box center [856, 492] width 115 height 24
click at [814, 486] on input "23:50:59" at bounding box center [856, 492] width 115 height 24
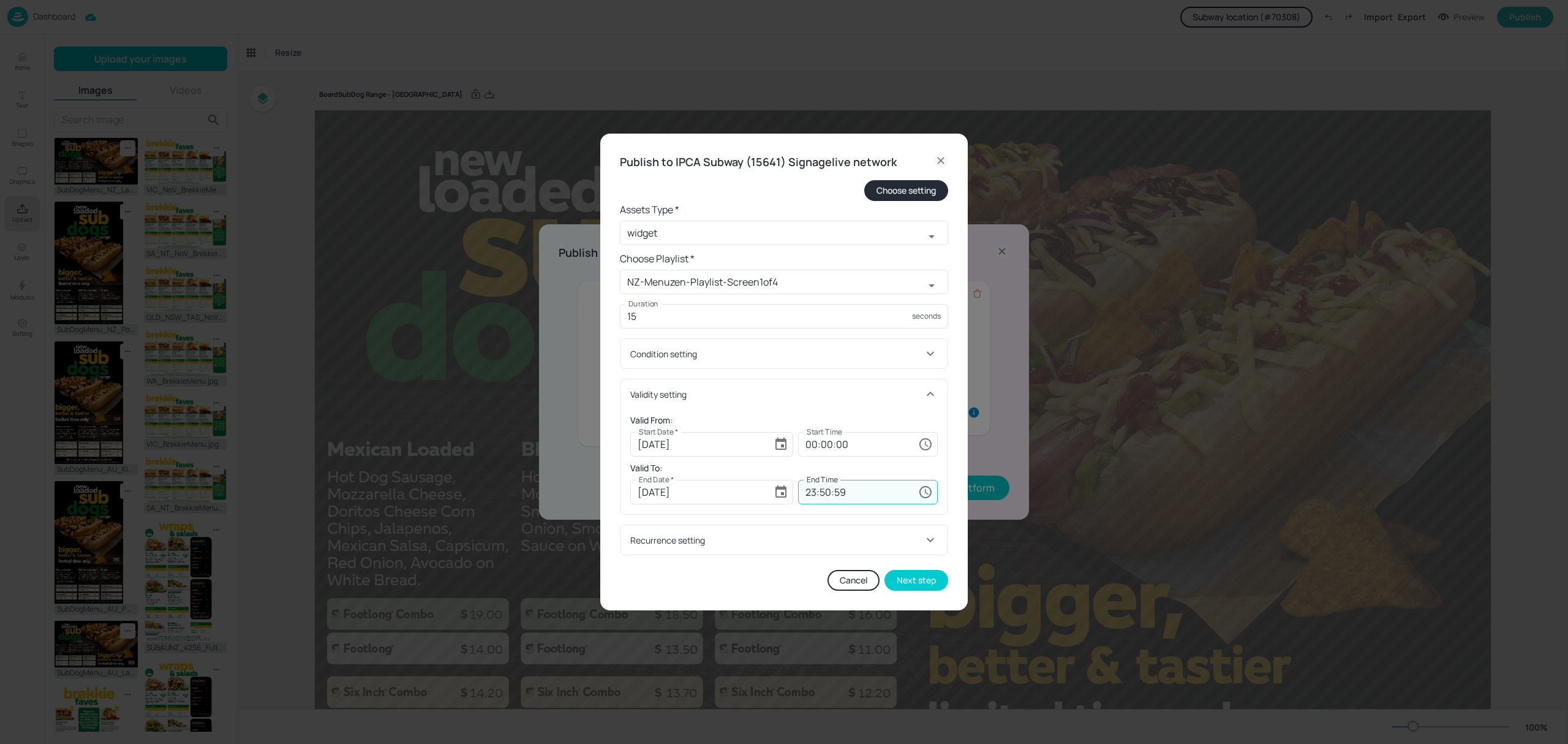
click at [824, 487] on input "23:50:59" at bounding box center [856, 492] width 115 height 24
type input "23:59:59"
click at [788, 520] on form "Choose setting Assets Type * widget ​ Choose Playlist * NZ-Menuzen-Playlist-Scr…" at bounding box center [784, 368] width 328 height 375
click at [926, 582] on button "Next step" at bounding box center [916, 580] width 64 height 21
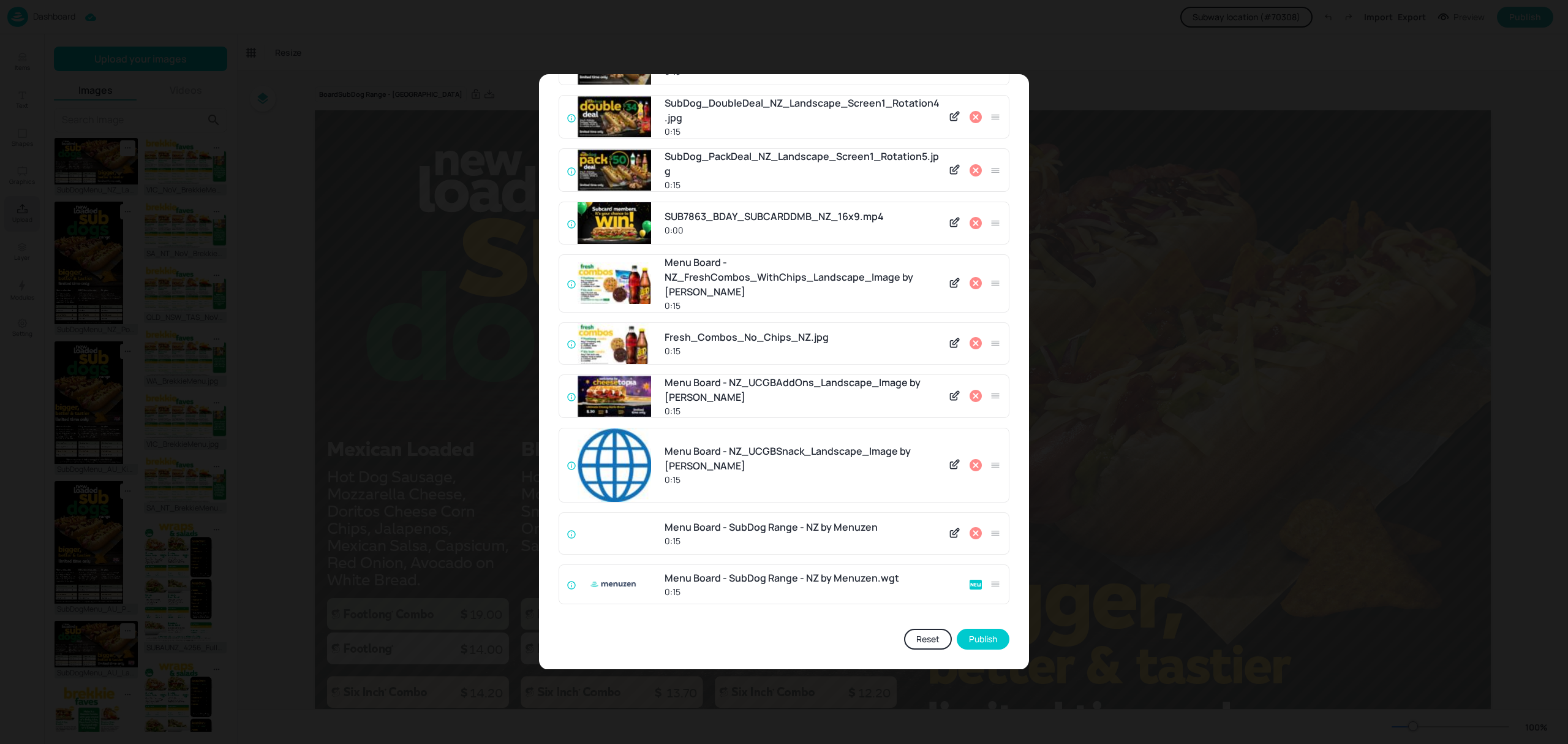
scroll to position [189, 0]
click at [974, 537] on icon at bounding box center [976, 533] width 12 height 12
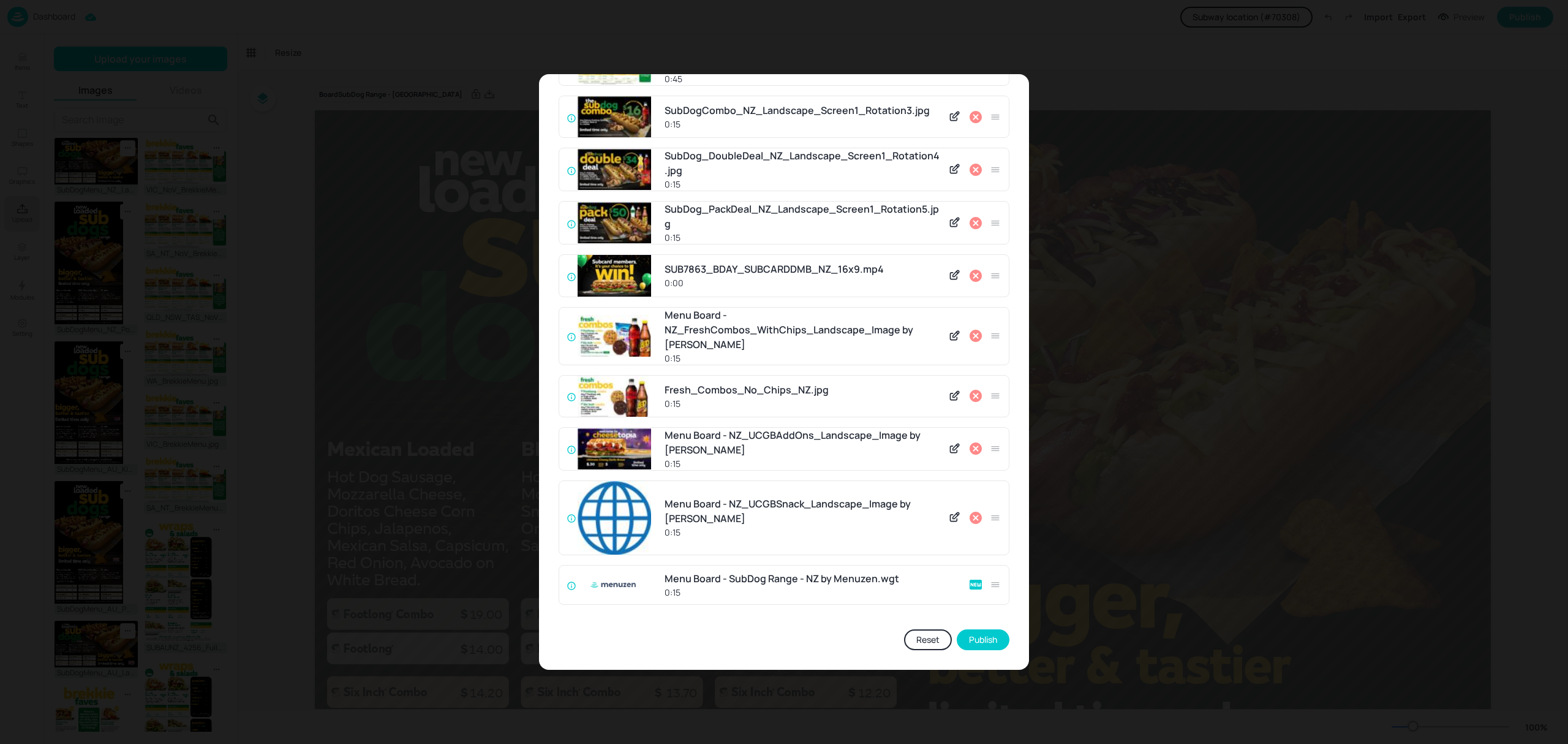
scroll to position [136, 0]
click at [983, 636] on button "Publish" at bounding box center [983, 640] width 53 height 21
